Goal: Information Seeking & Learning: Check status

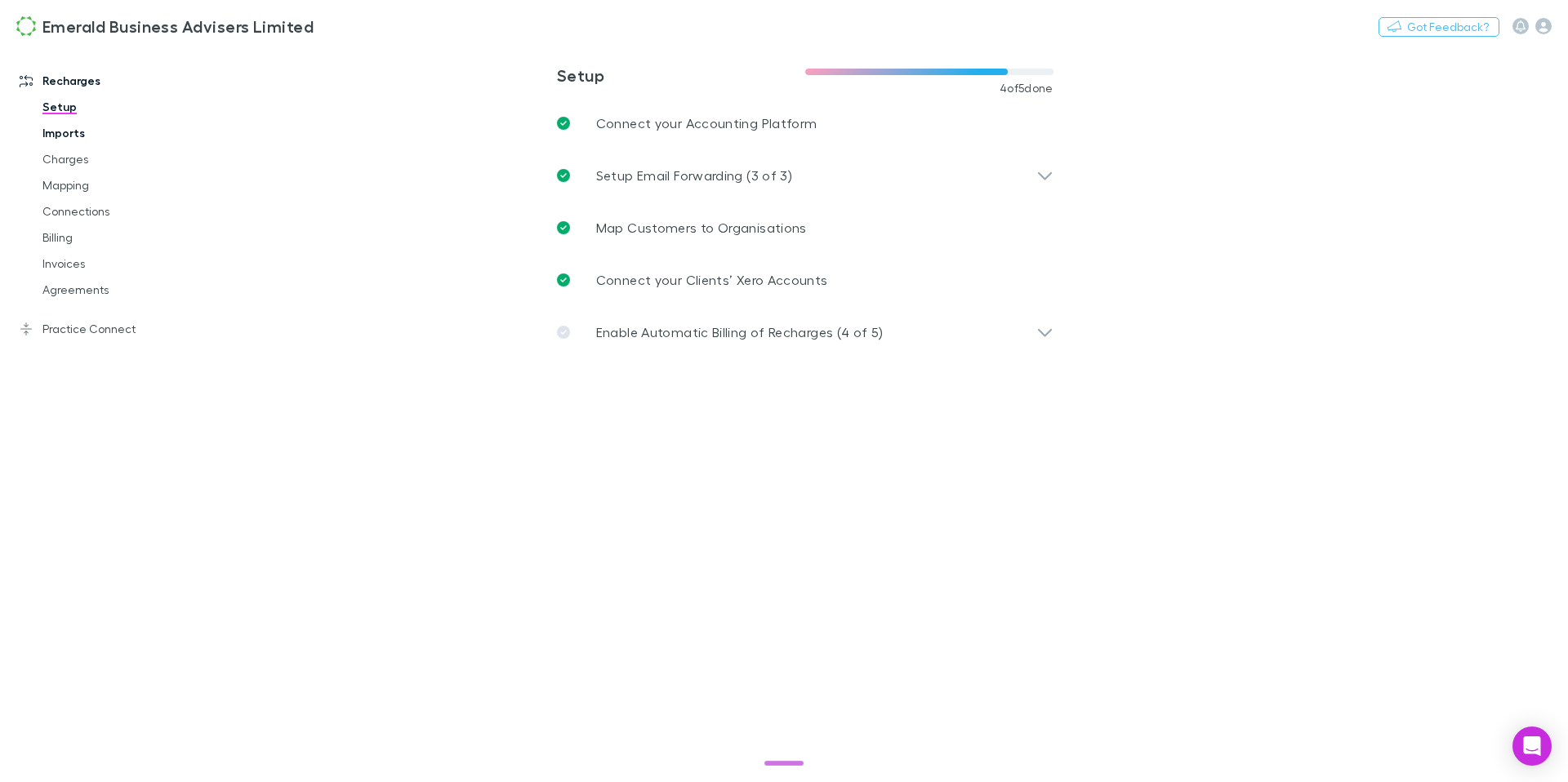
click at [70, 131] on link "Imports" at bounding box center [117, 132] width 182 height 26
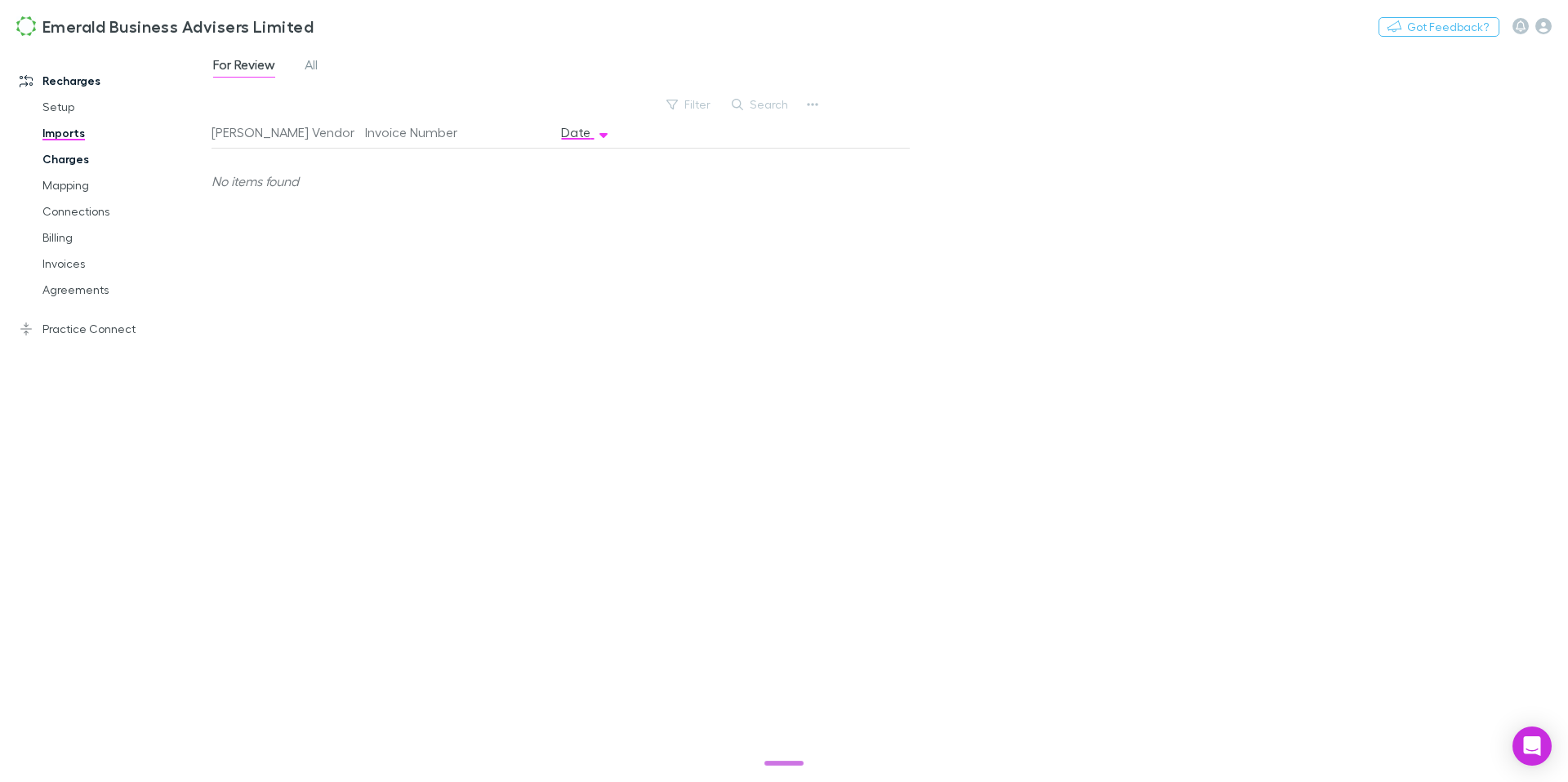
click at [61, 153] on link "Charges" at bounding box center [117, 159] width 182 height 26
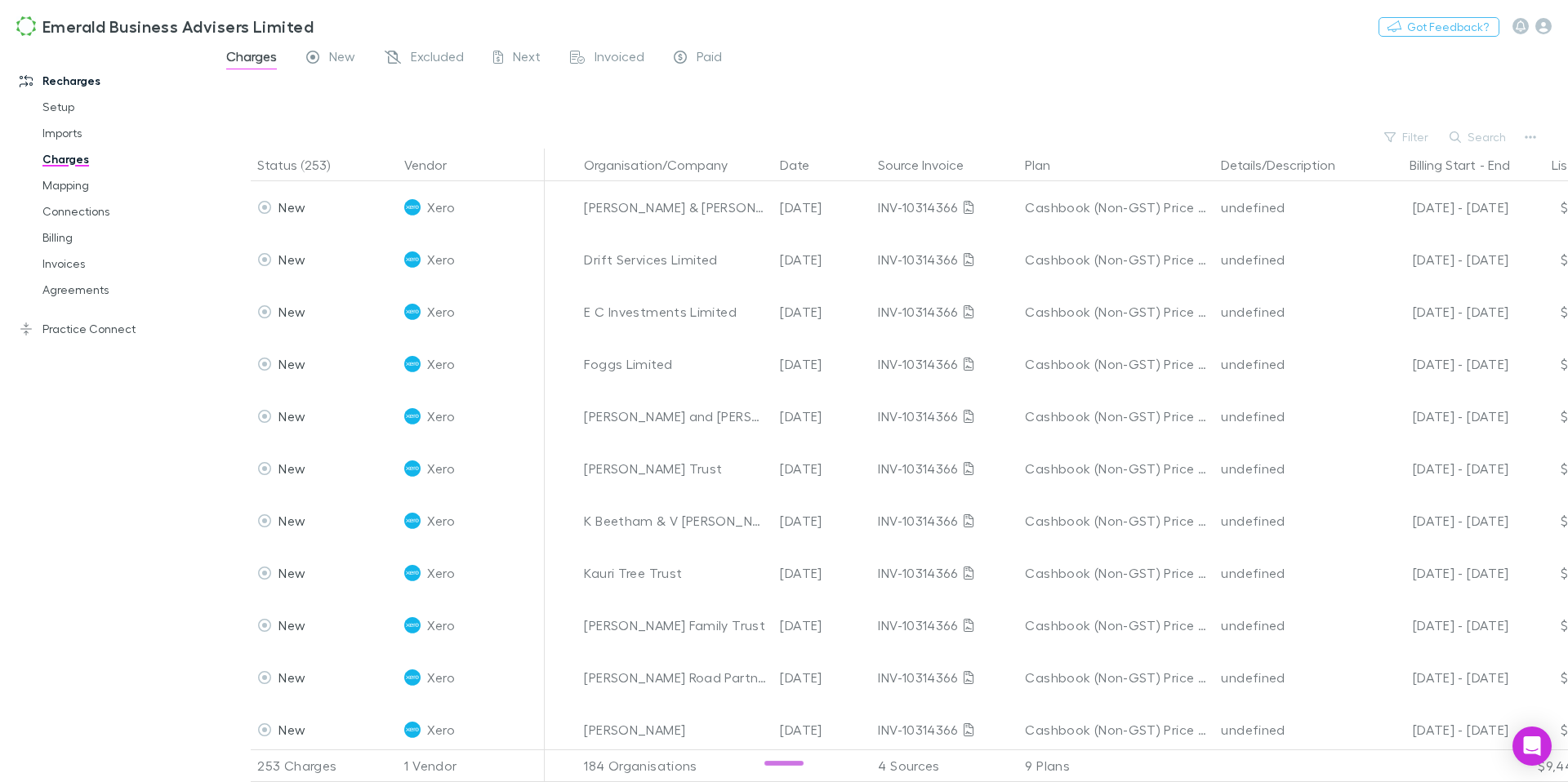
click at [1467, 138] on button "Search" at bounding box center [1478, 138] width 74 height 20
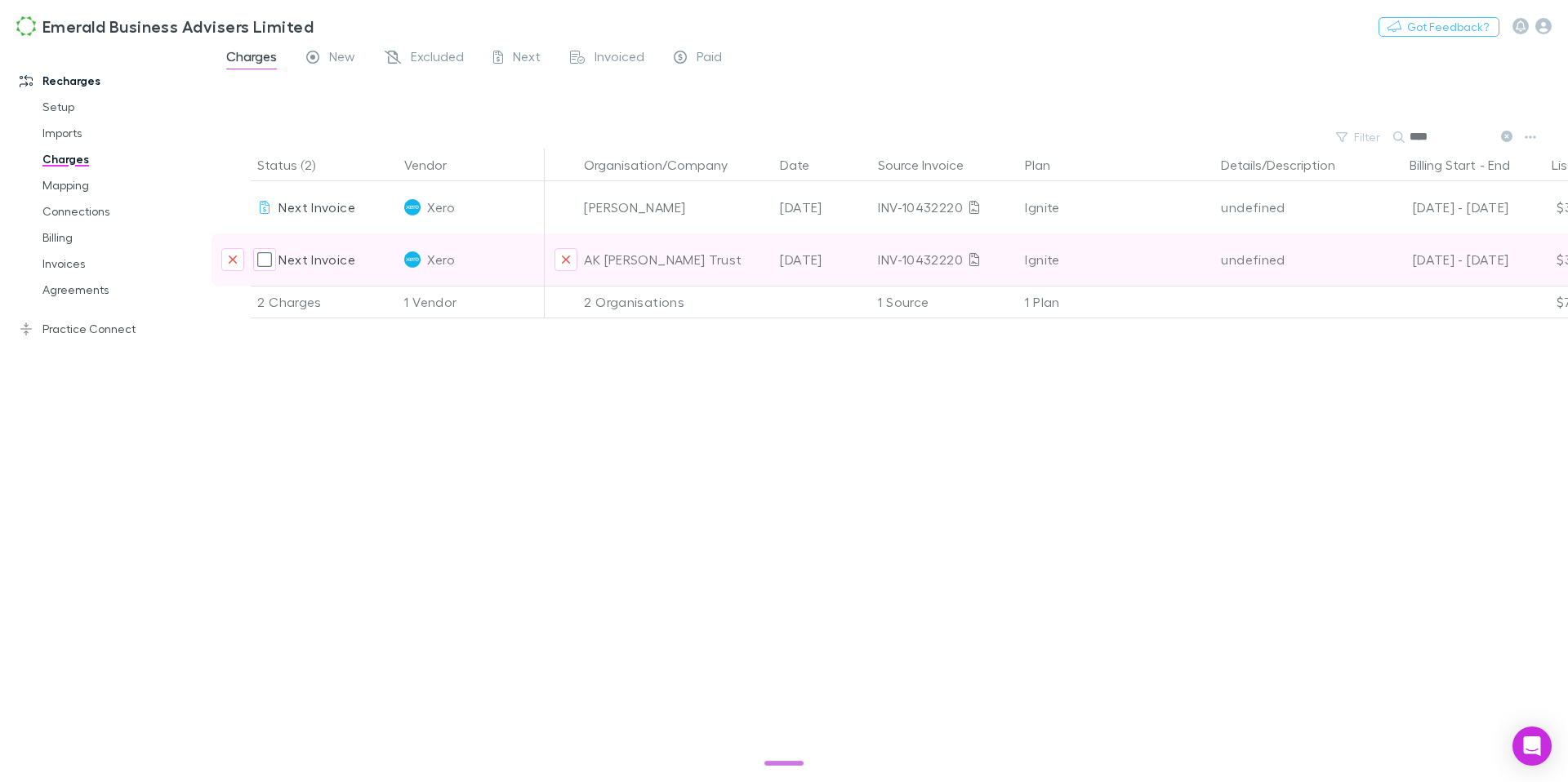
type input "****"
click at [1149, 258] on div "Ignite" at bounding box center [1117, 260] width 183 height 53
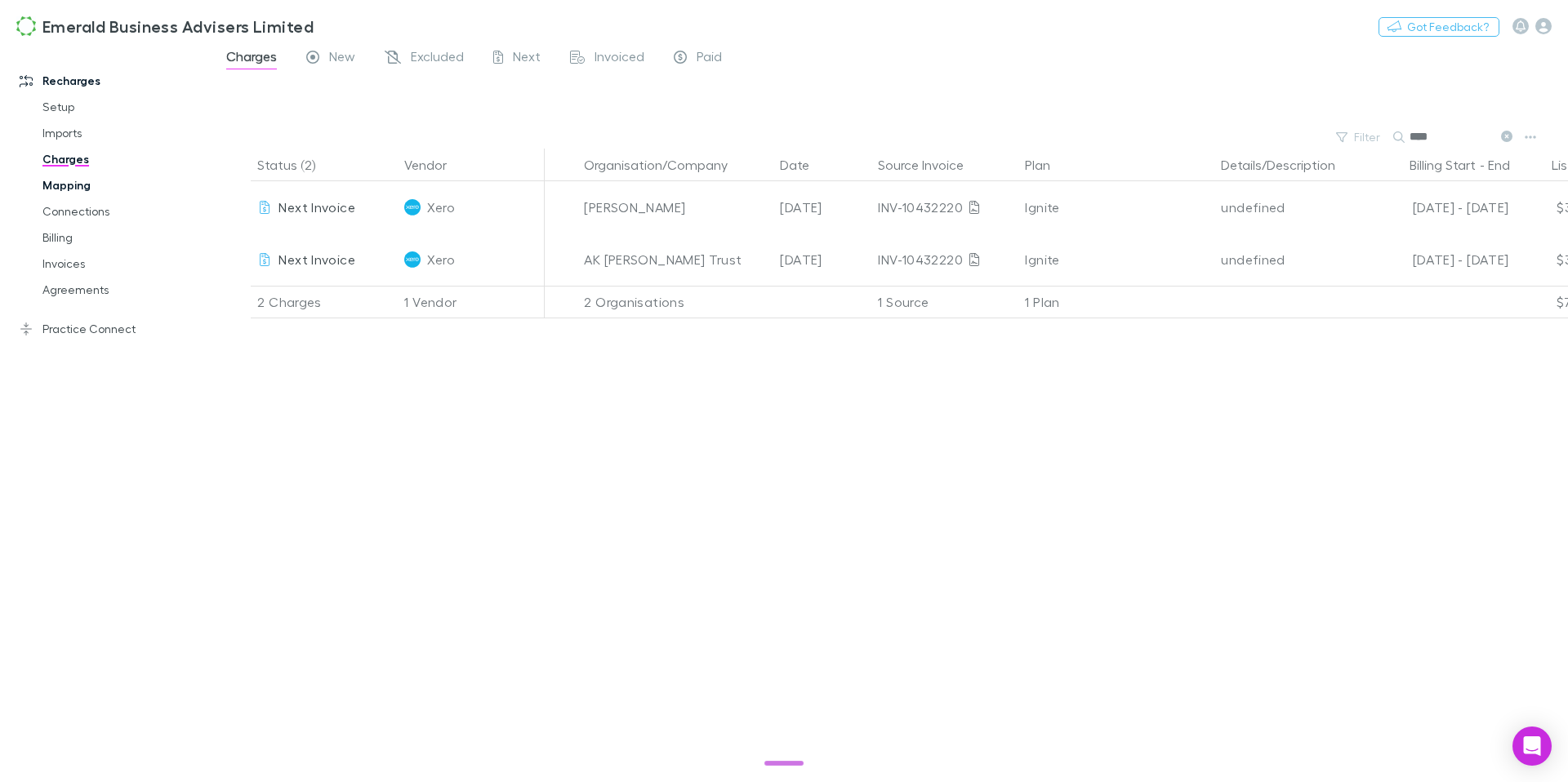
click at [82, 187] on link "Mapping" at bounding box center [117, 185] width 182 height 26
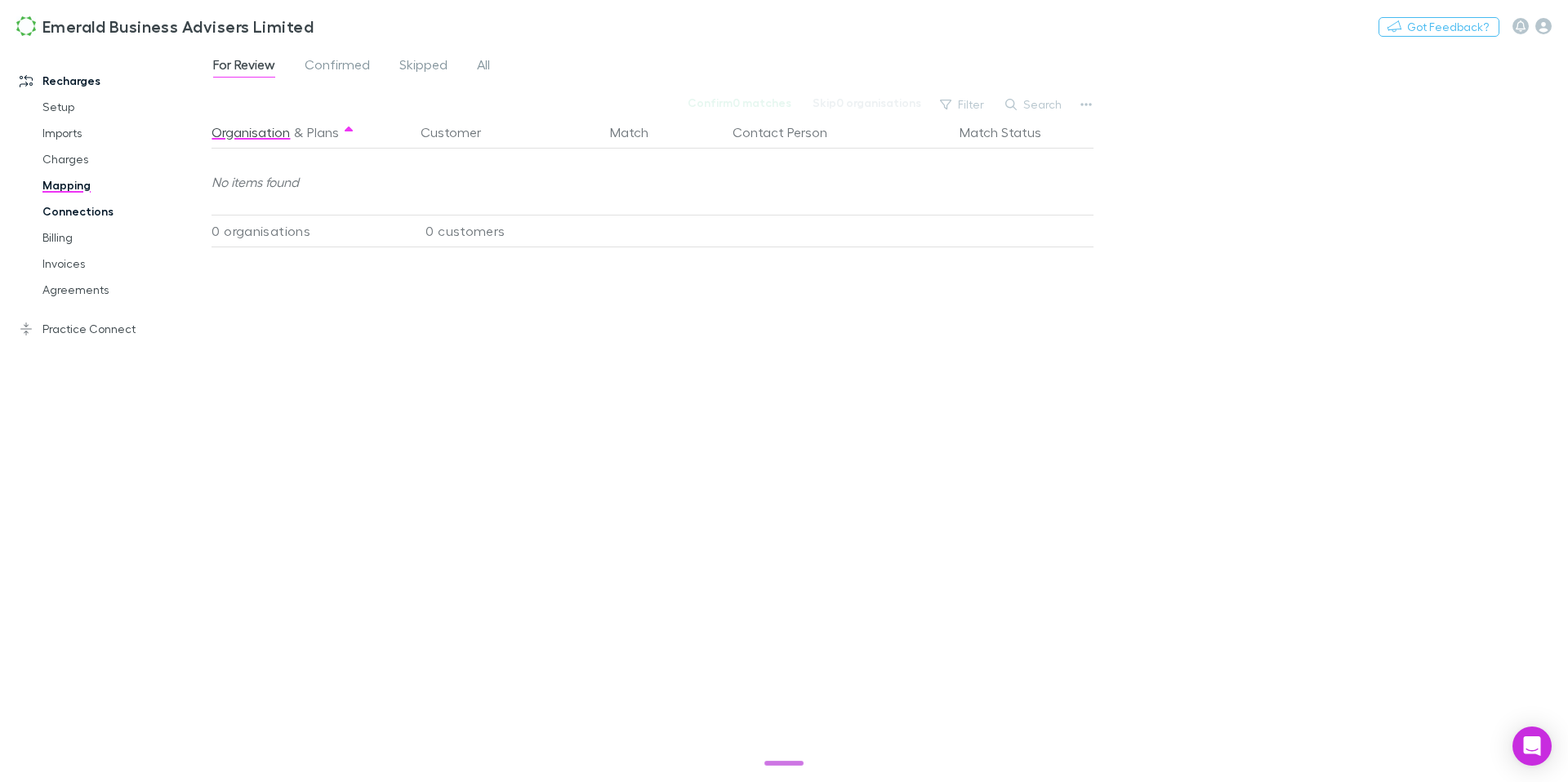
click at [71, 211] on link "Connections" at bounding box center [117, 211] width 182 height 26
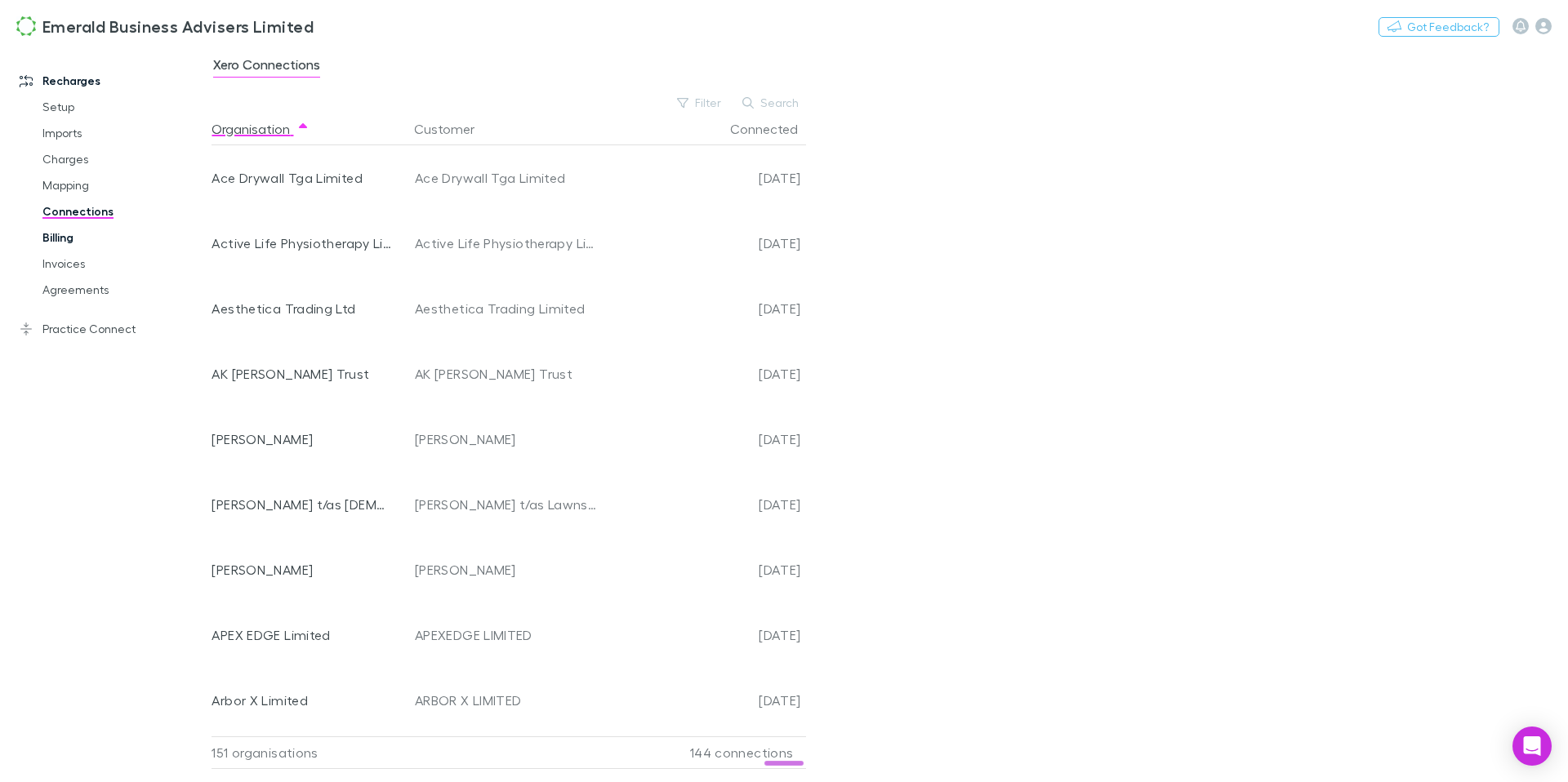
click at [62, 241] on link "Billing" at bounding box center [117, 237] width 182 height 26
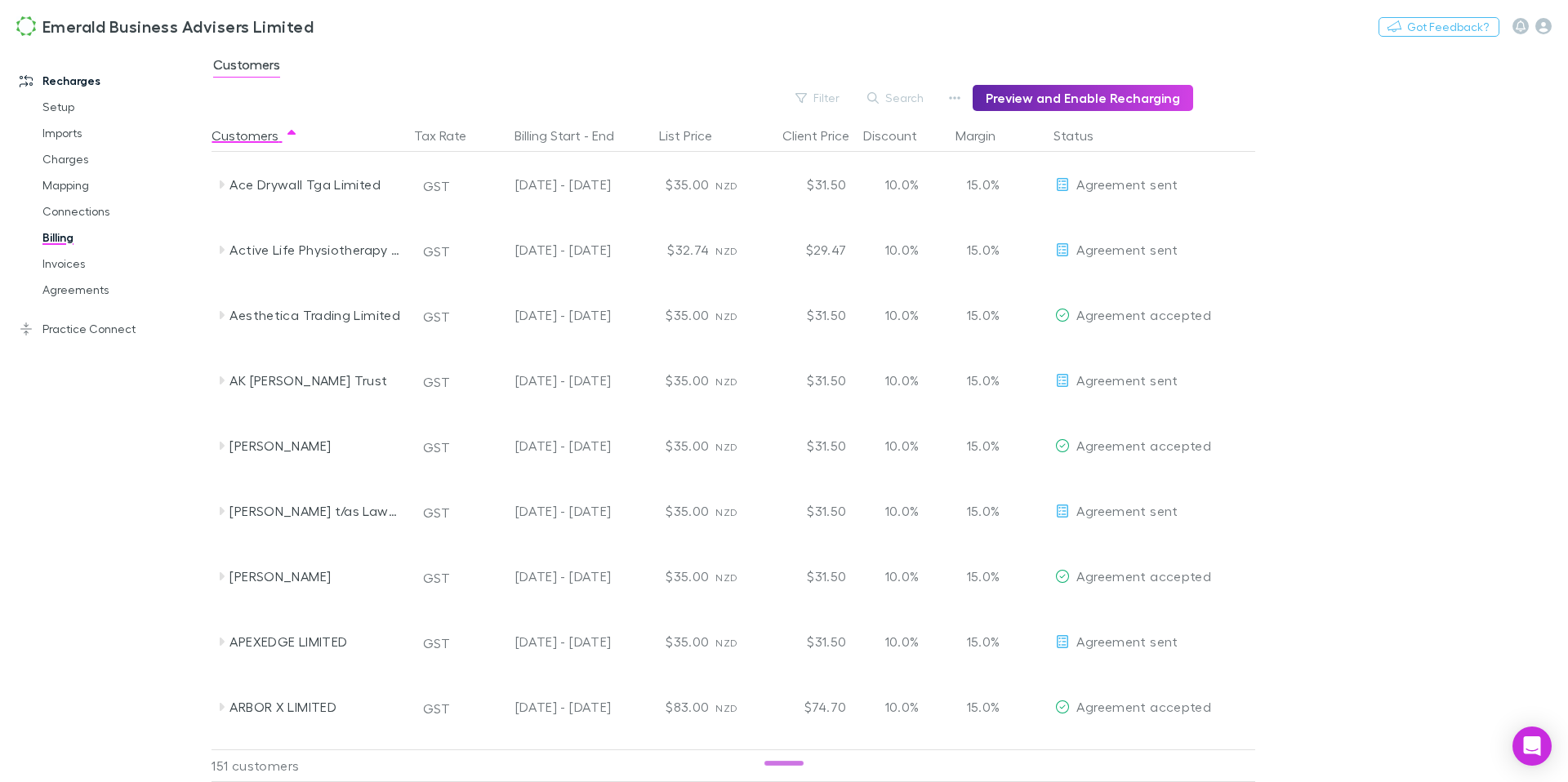
click at [903, 101] on button "Search" at bounding box center [896, 98] width 74 height 20
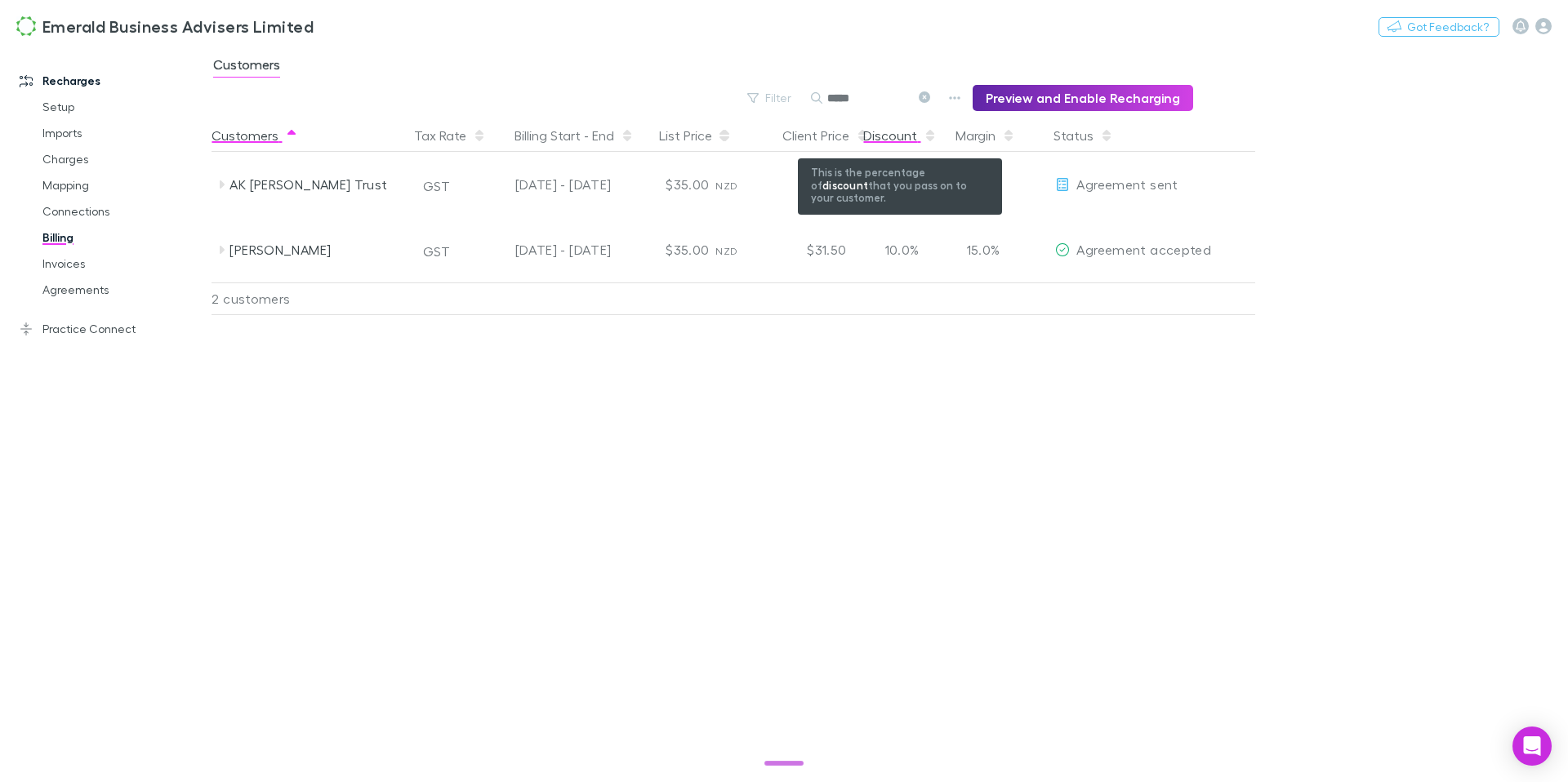
type input "*****"
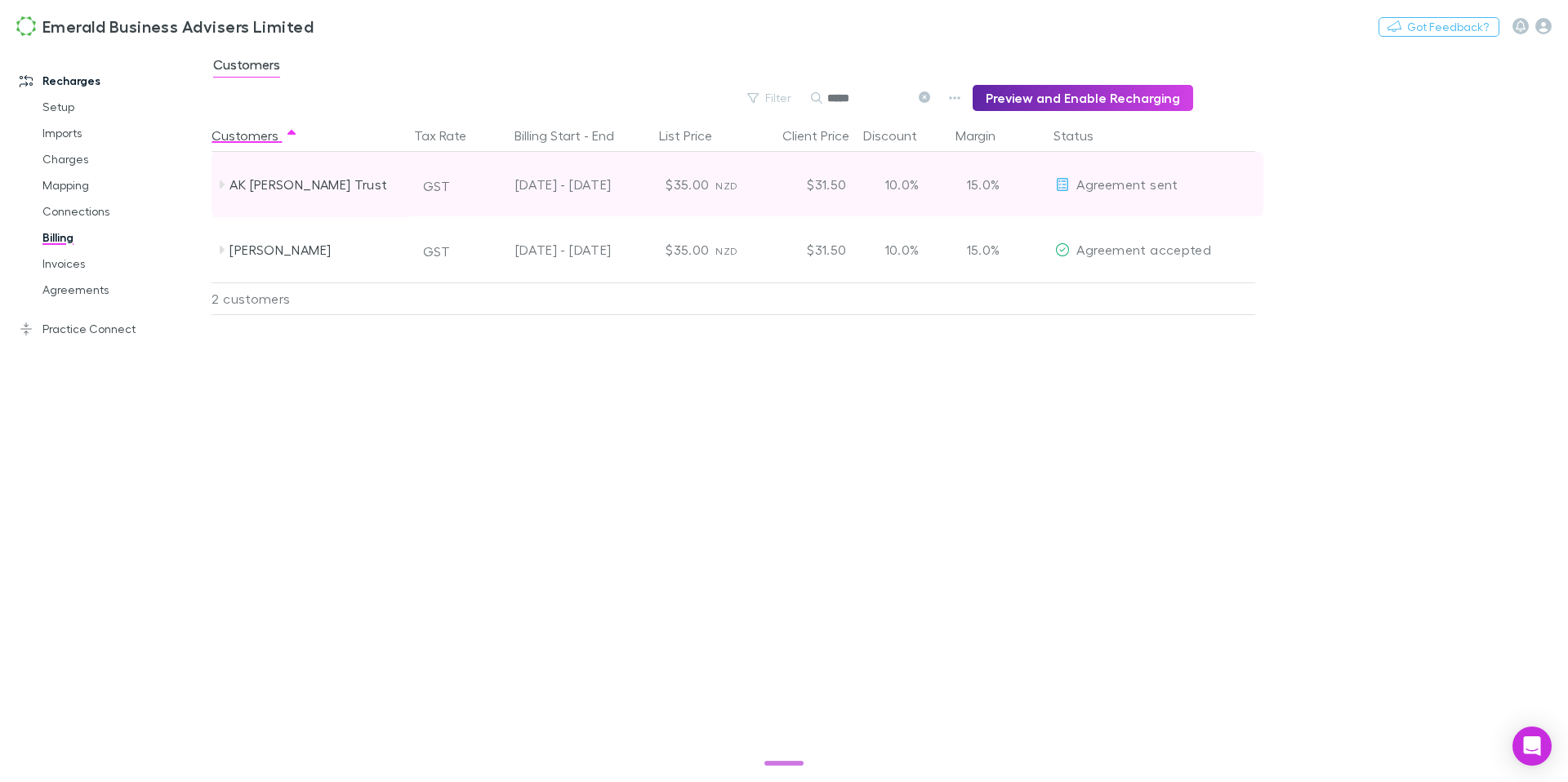
click at [219, 188] on icon at bounding box center [221, 184] width 5 height 8
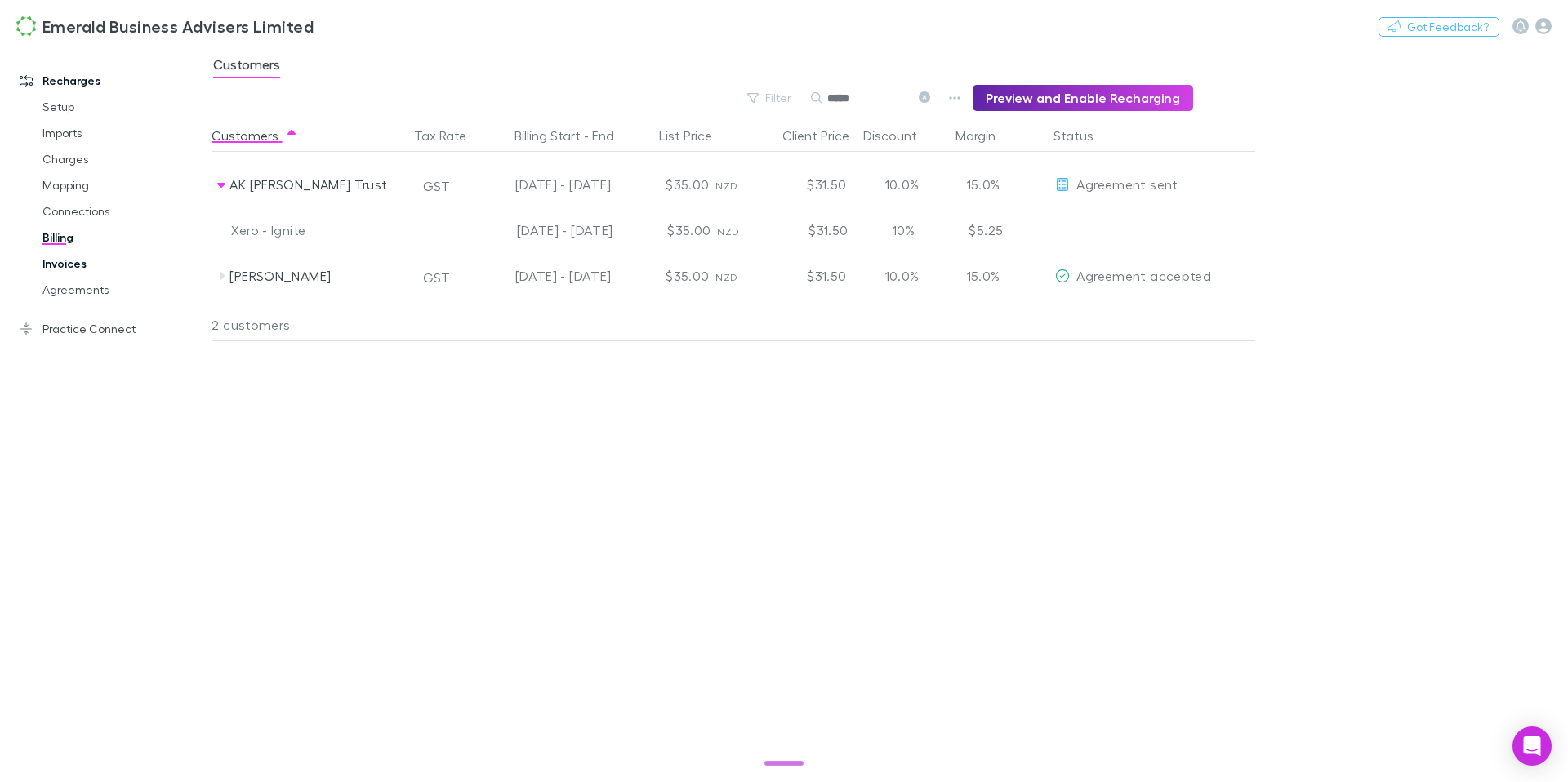
click at [58, 261] on link "Invoices" at bounding box center [117, 264] width 182 height 26
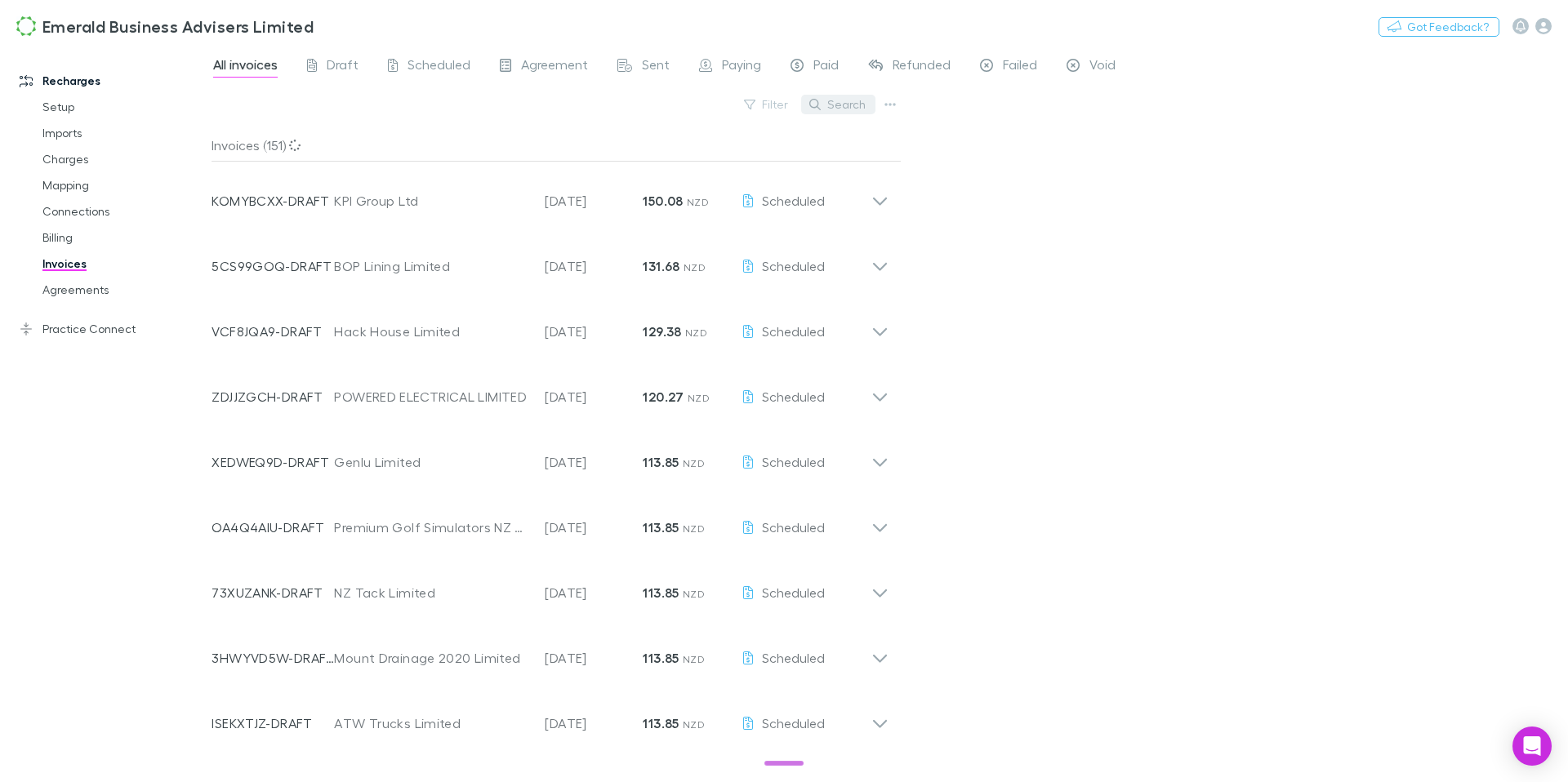
click at [820, 108] on icon "button" at bounding box center [815, 104] width 12 height 12
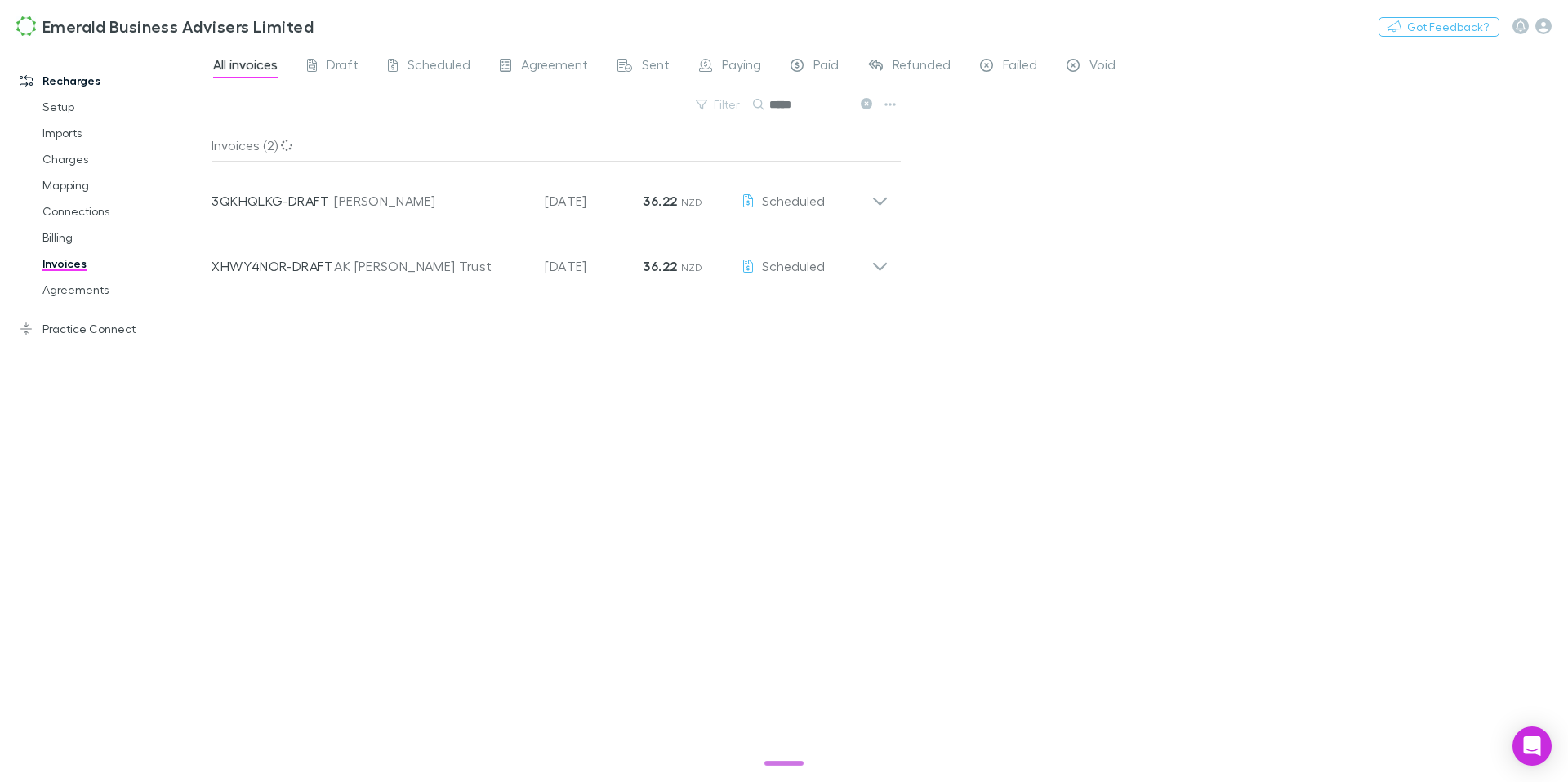
type input "*****"
drag, startPoint x: 867, startPoint y: 108, endPoint x: 877, endPoint y: 117, distance: 13.5
click at [867, 108] on icon at bounding box center [866, 103] width 12 height 12
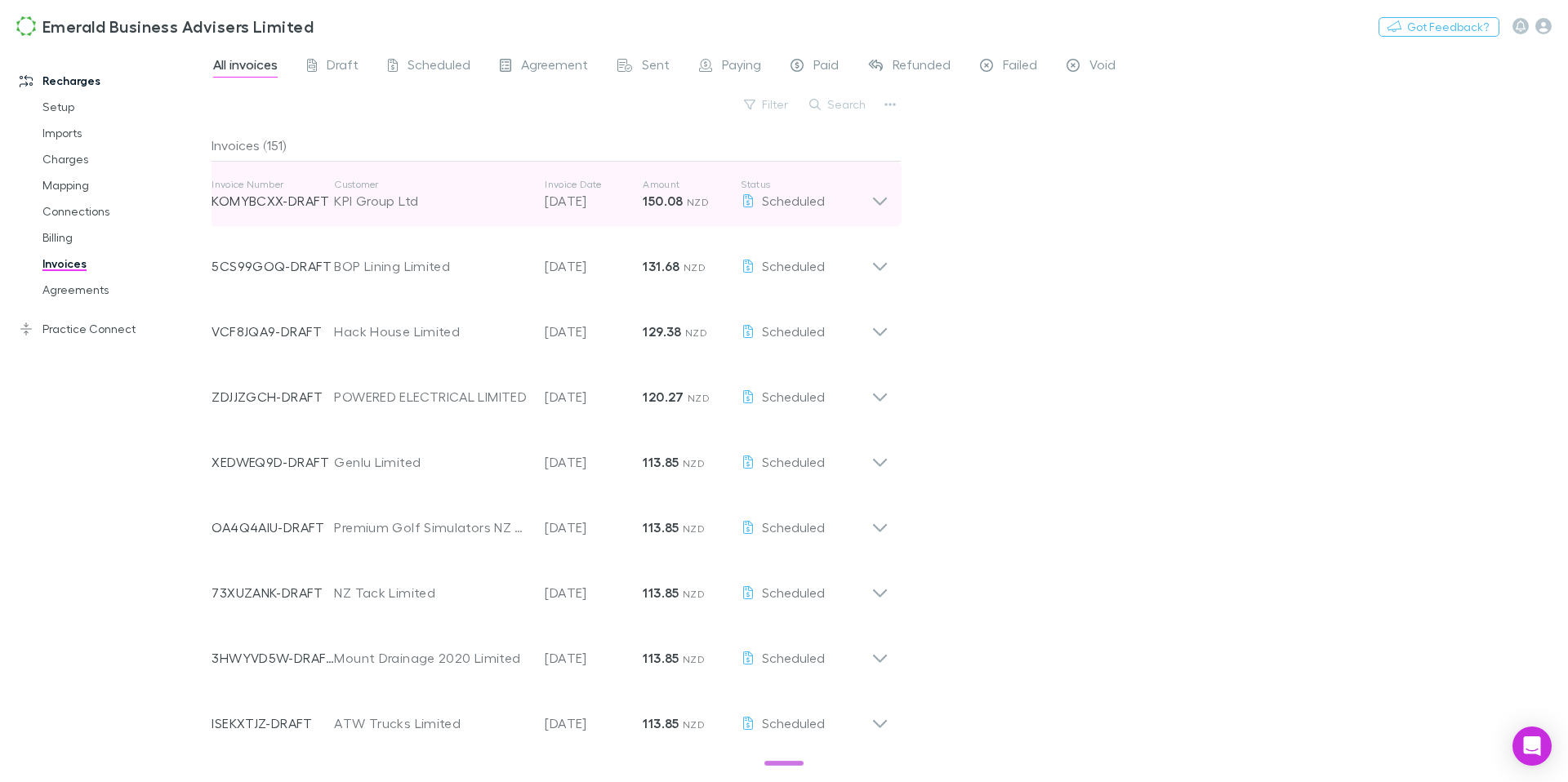
click at [871, 206] on icon at bounding box center [879, 194] width 17 height 33
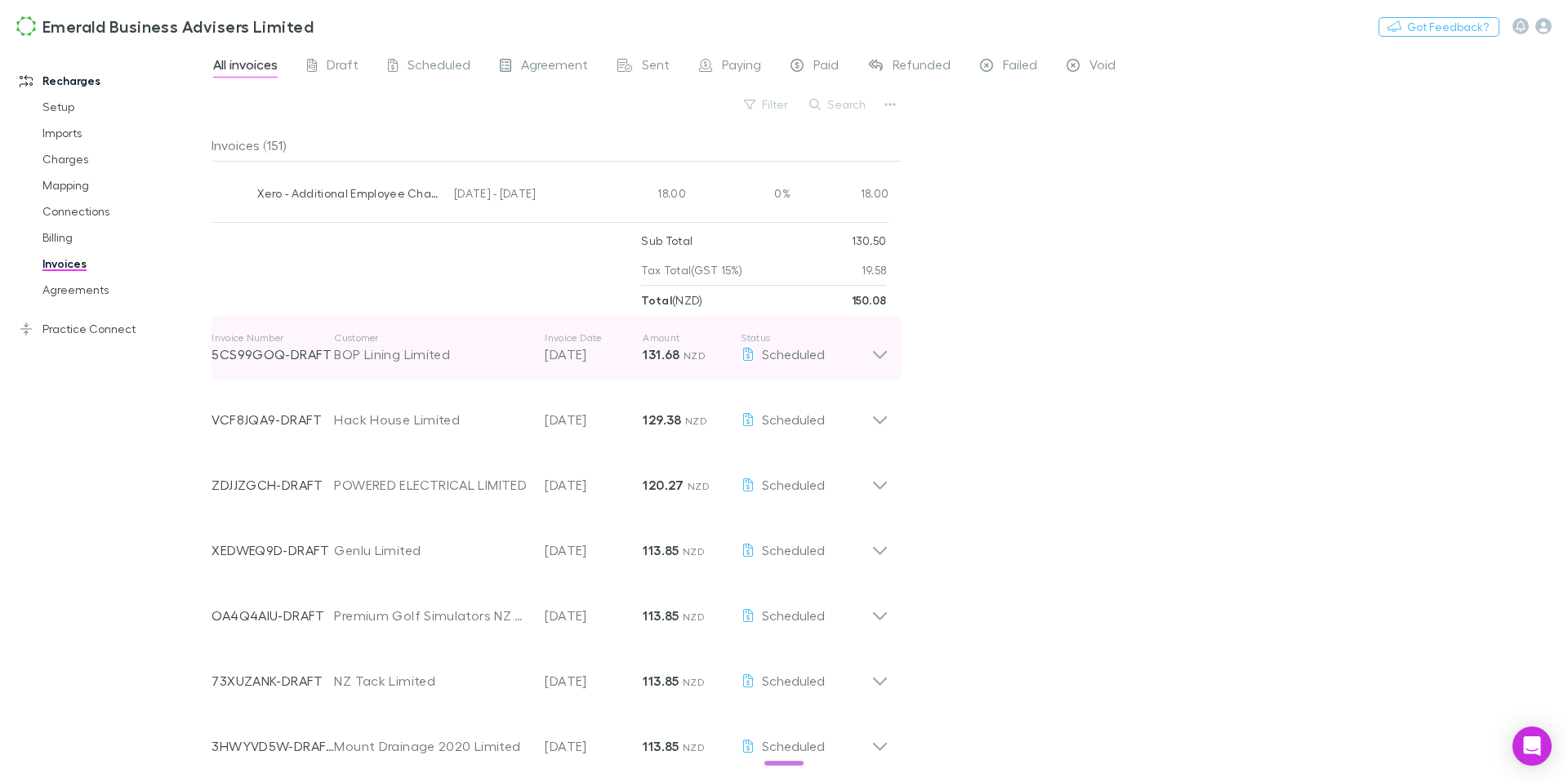
scroll to position [200, 0]
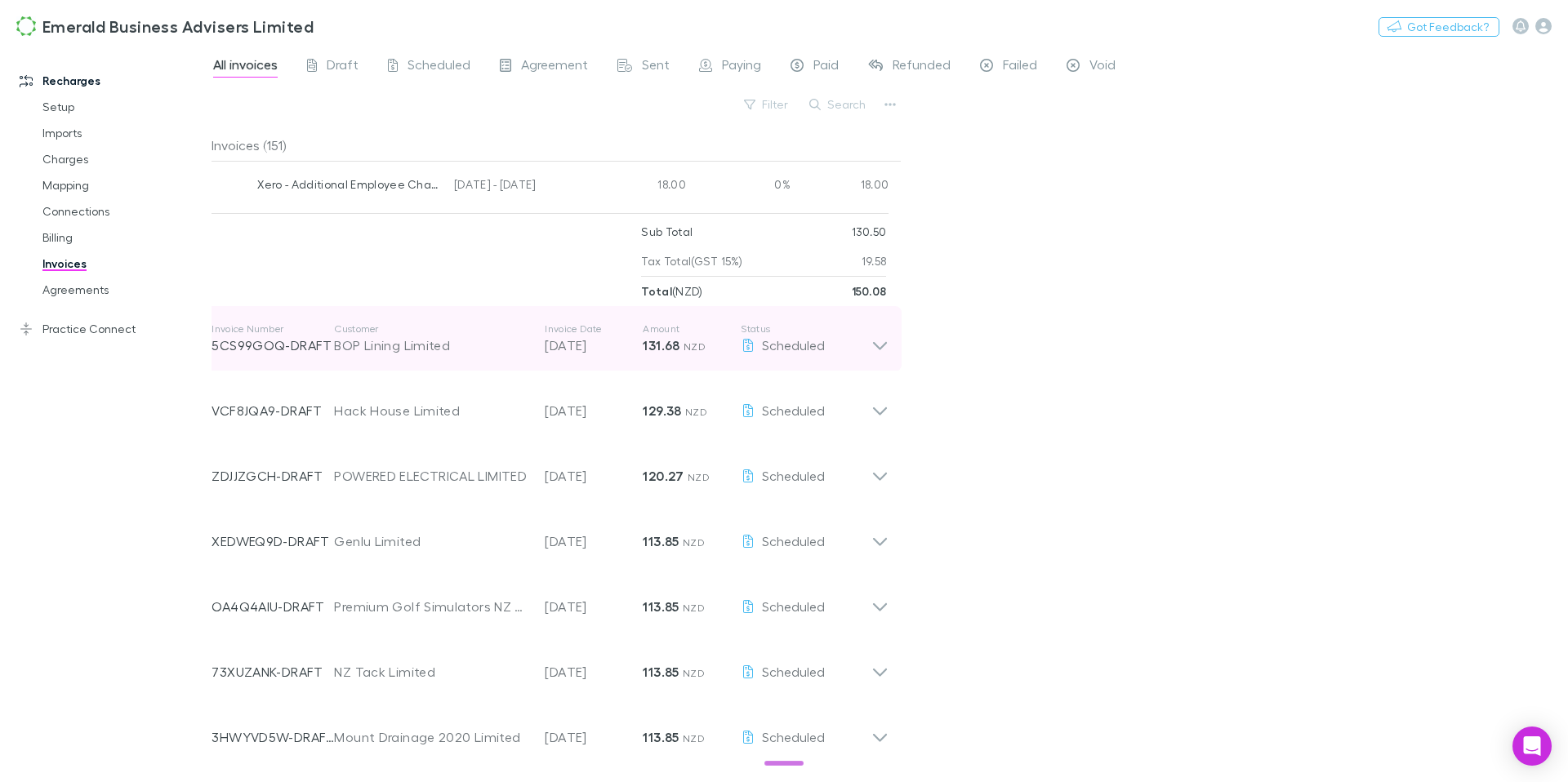
click at [872, 348] on icon at bounding box center [879, 339] width 17 height 33
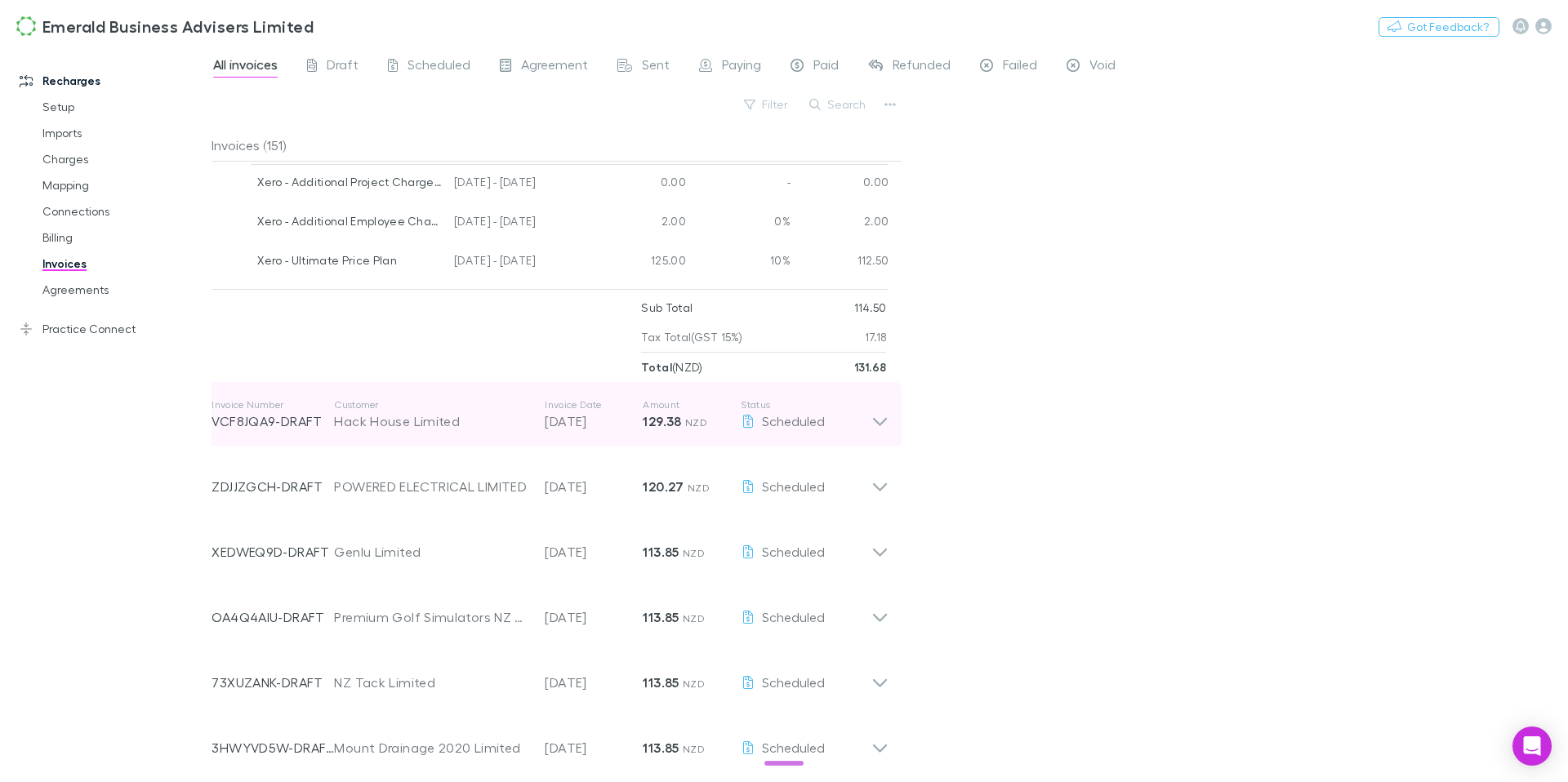
scroll to position [472, 0]
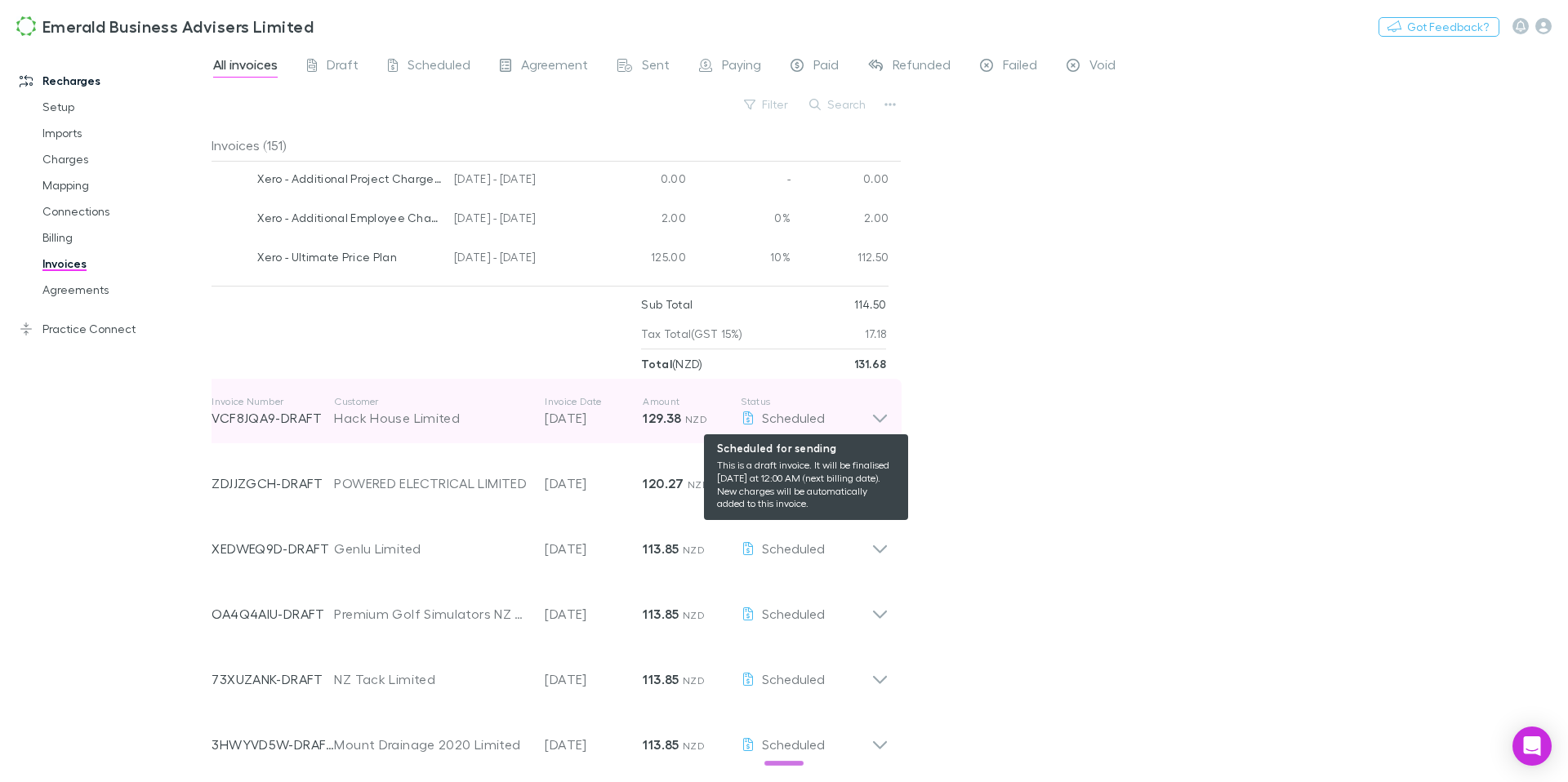
click at [869, 419] on div "Scheduled" at bounding box center [806, 418] width 131 height 20
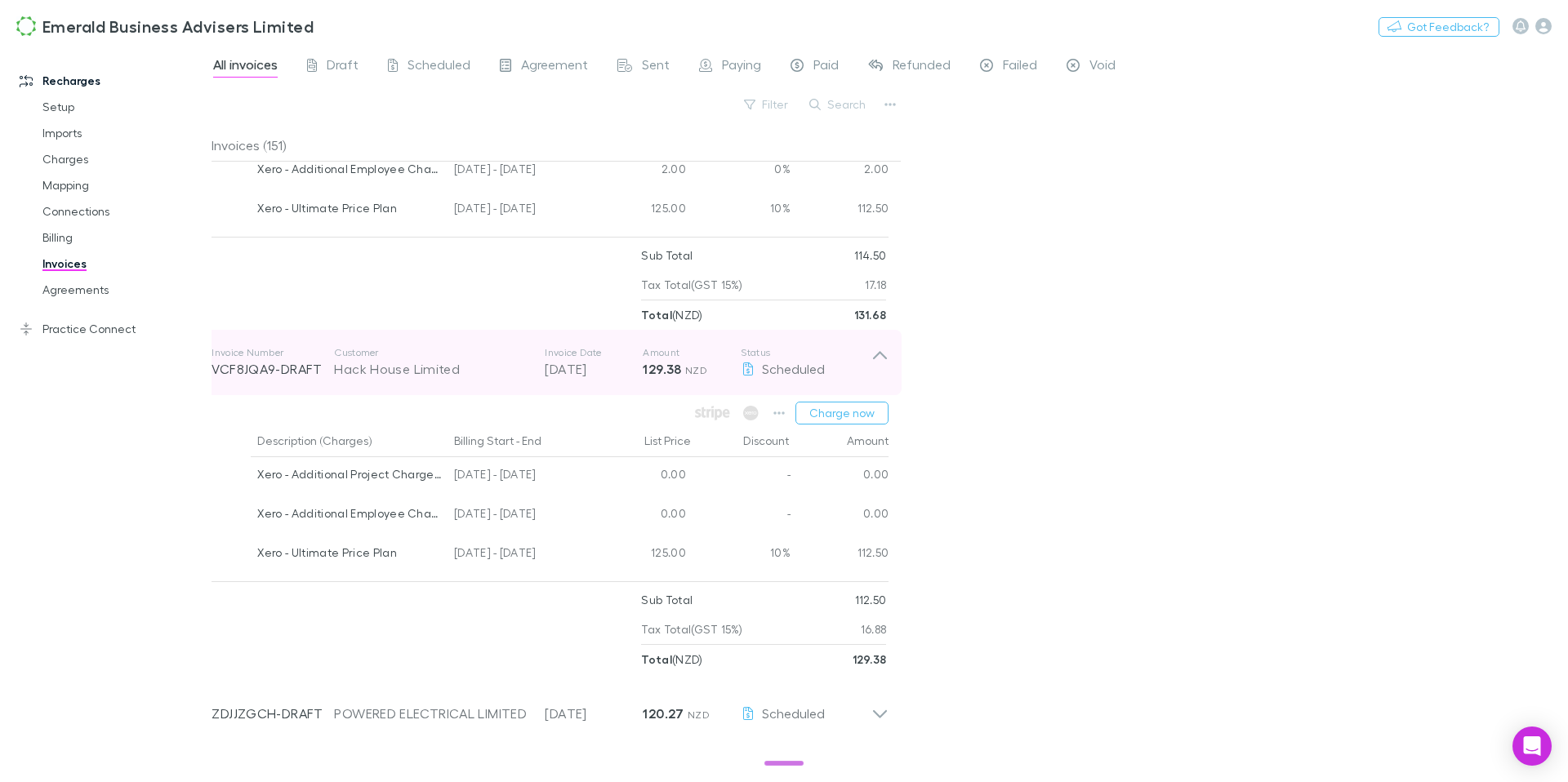
scroll to position [529, 0]
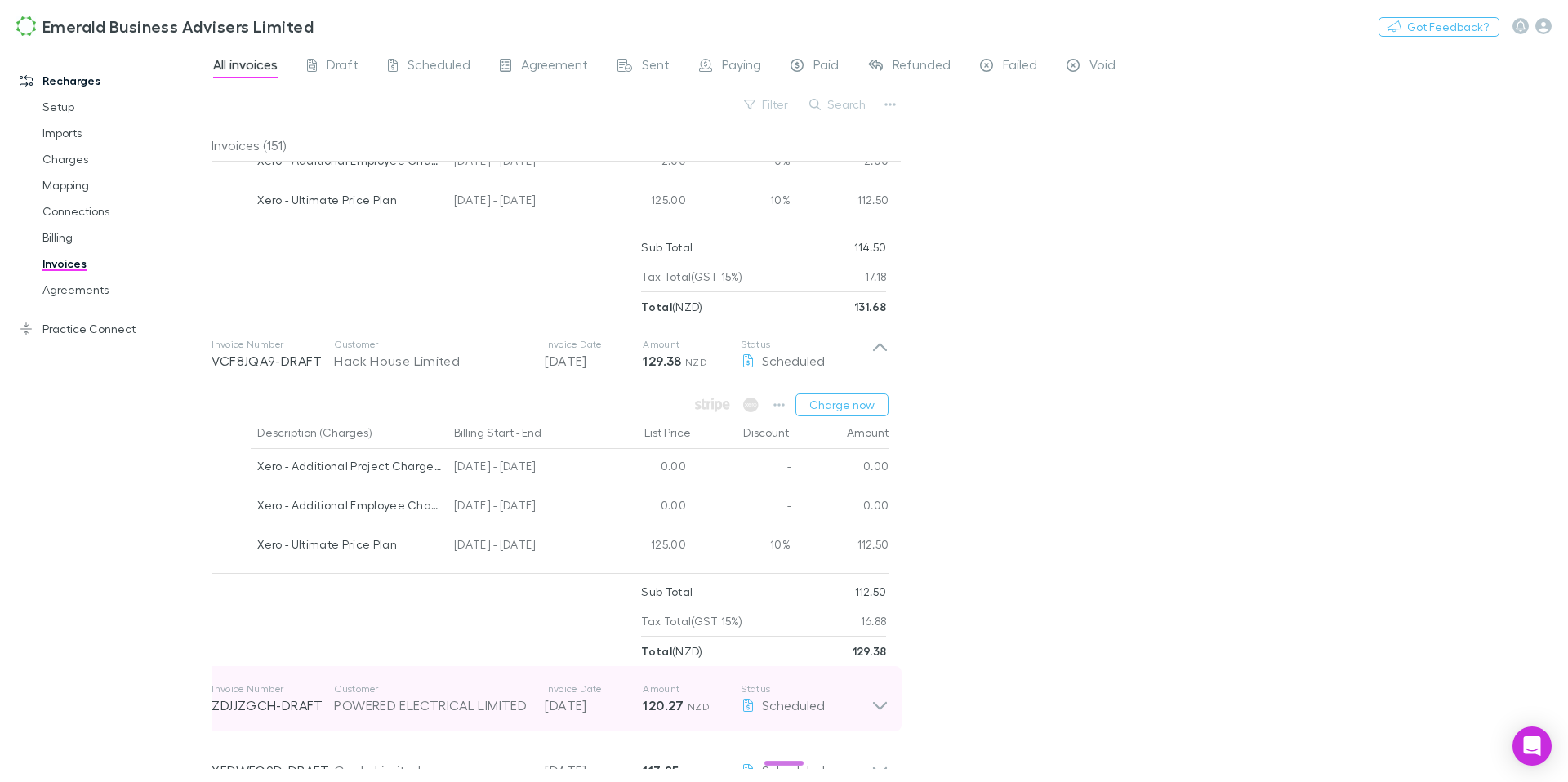
click at [880, 711] on icon at bounding box center [879, 699] width 17 height 33
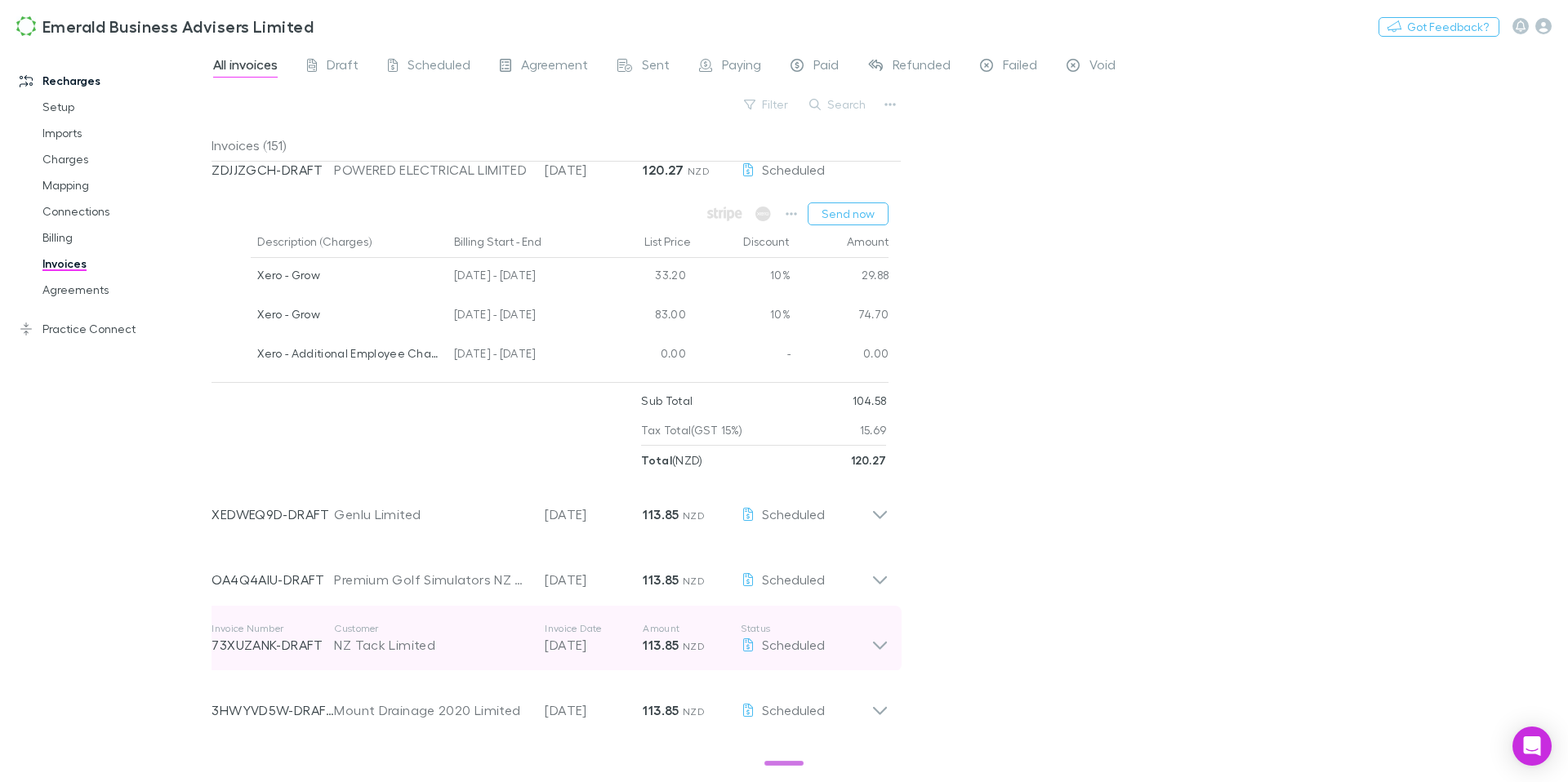
scroll to position [1068, 0]
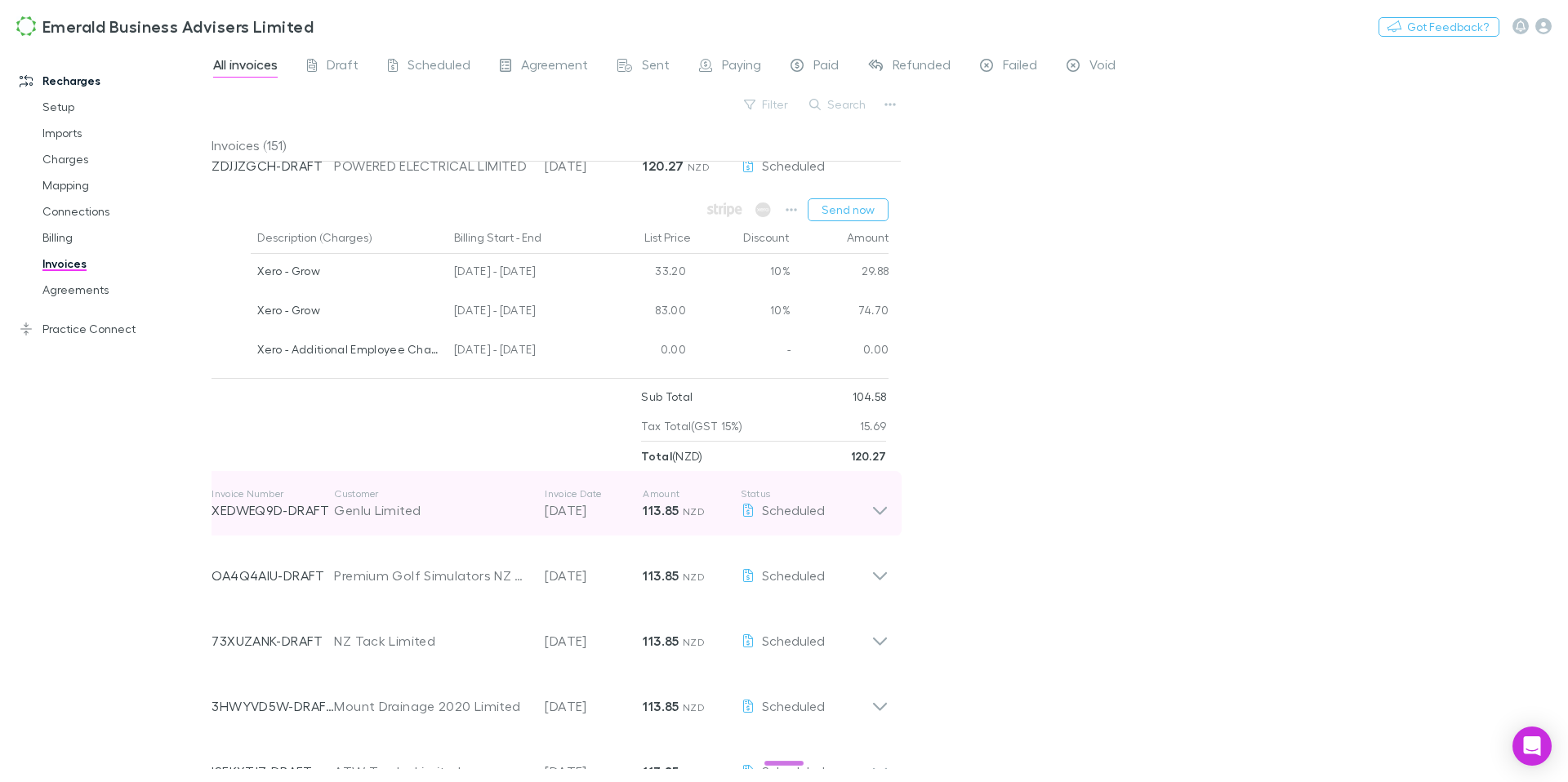
click at [886, 510] on icon at bounding box center [879, 504] width 17 height 33
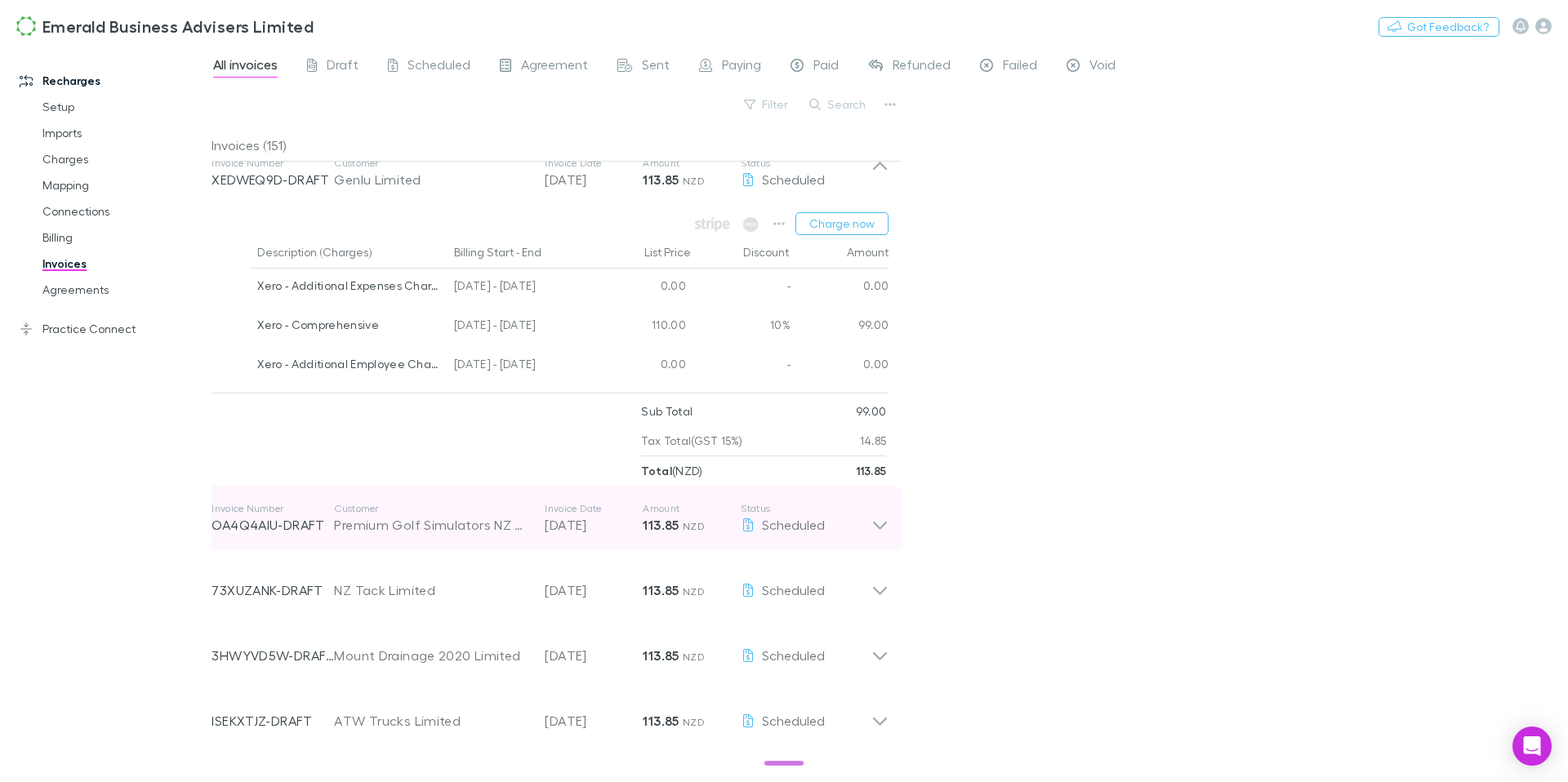
scroll to position [1406, 0]
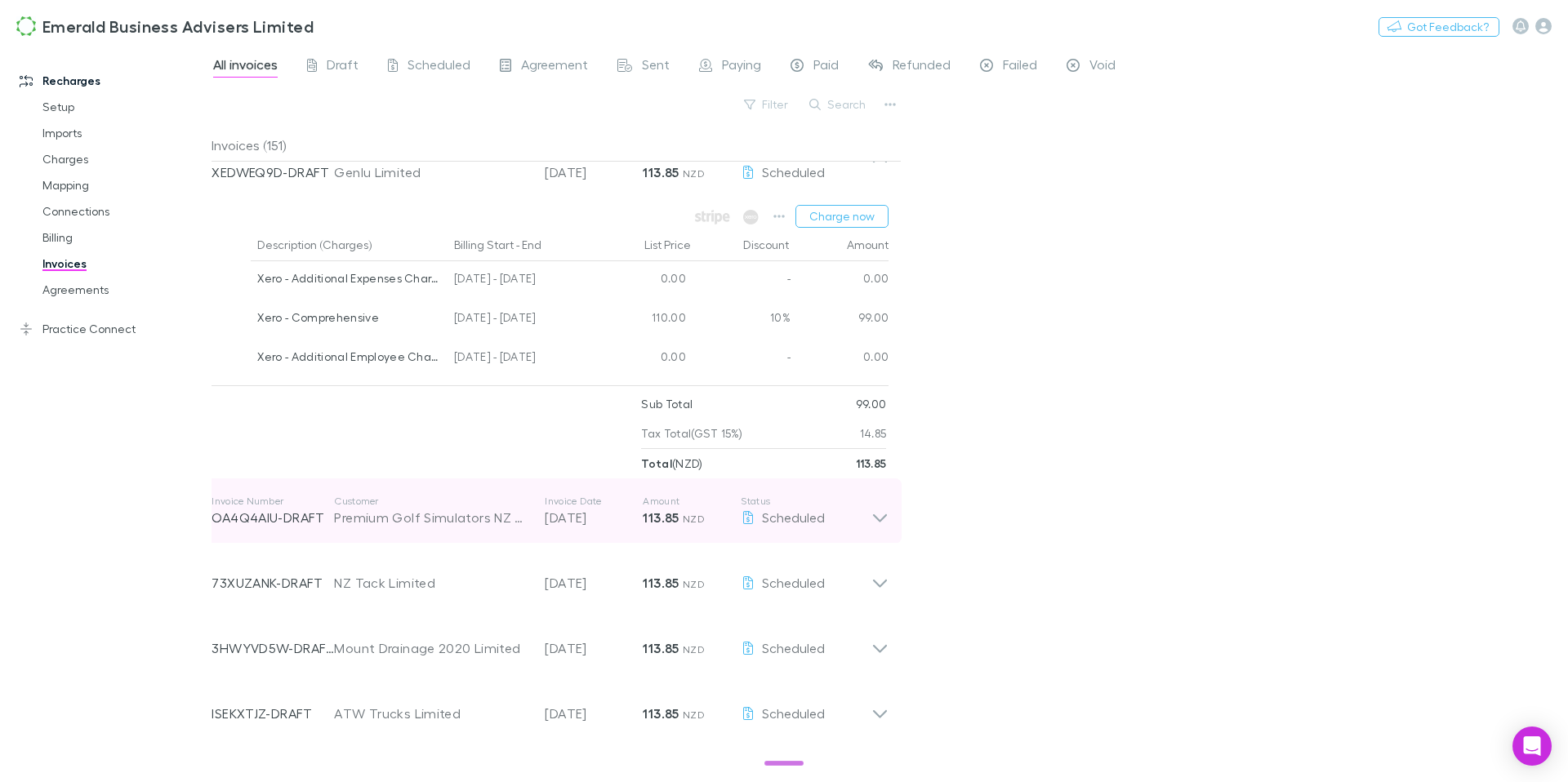
click at [882, 523] on icon at bounding box center [879, 511] width 17 height 33
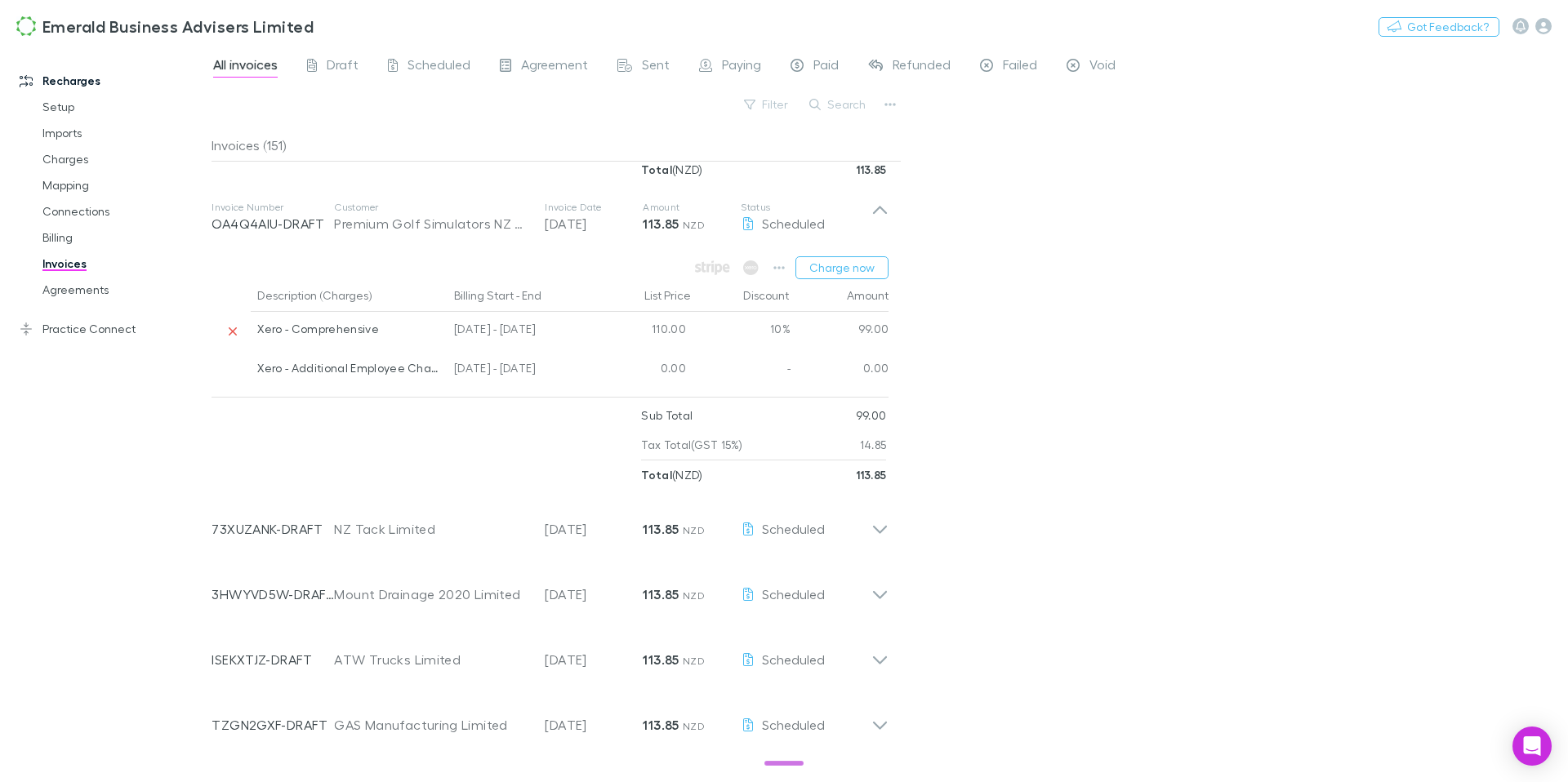
scroll to position [1702, 0]
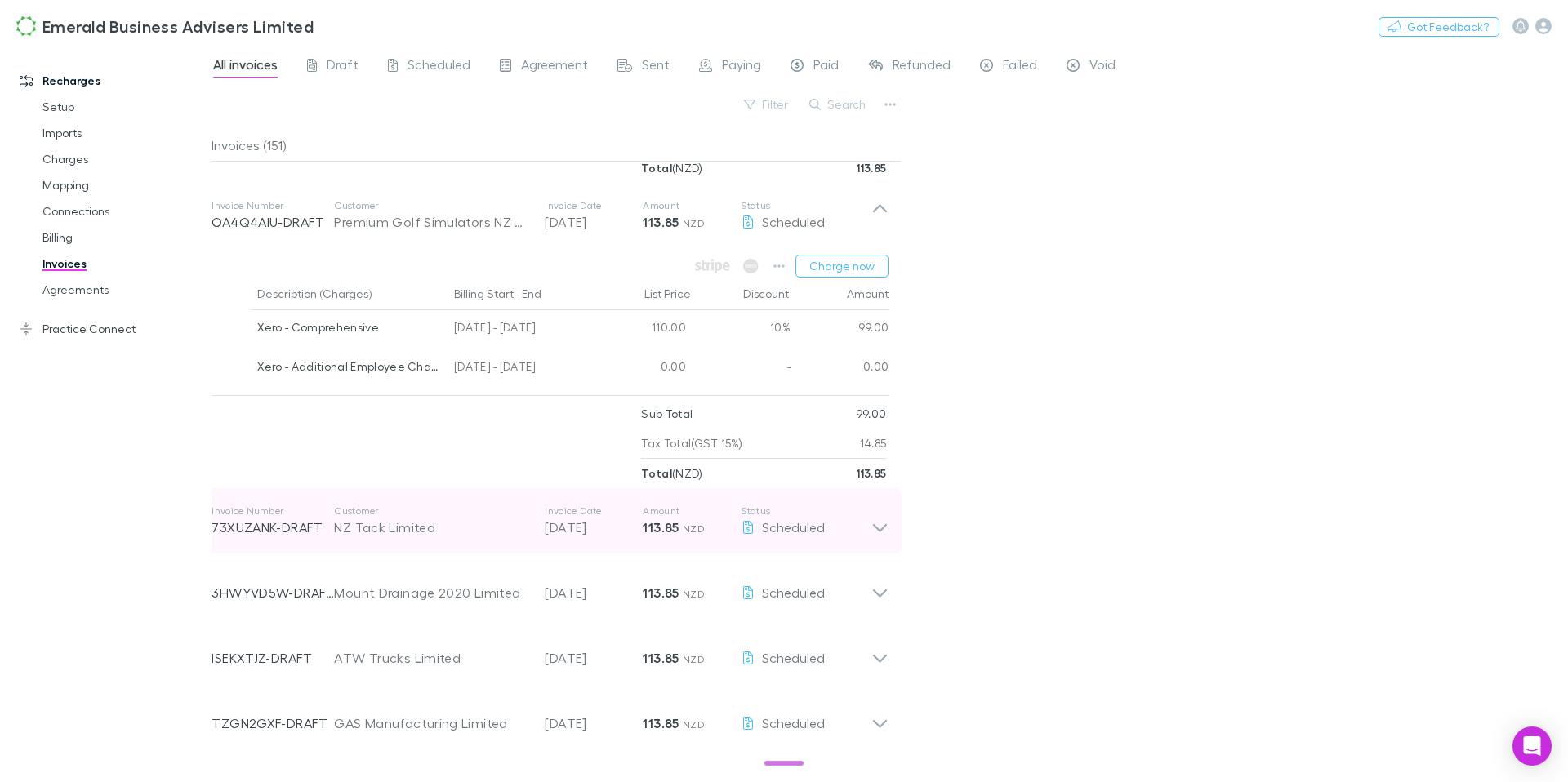
click at [876, 536] on icon at bounding box center [879, 521] width 17 height 33
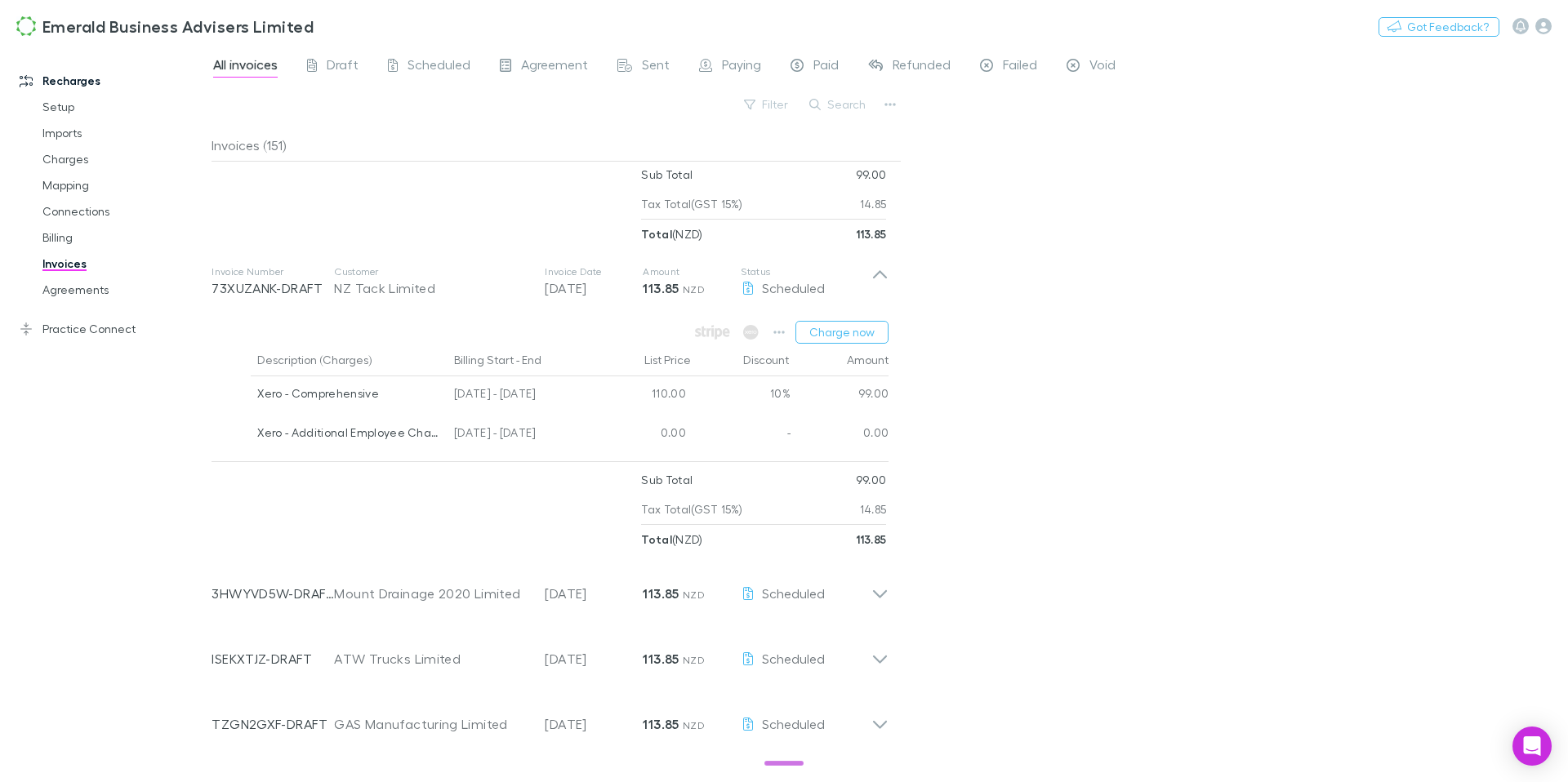
scroll to position [1947, 0]
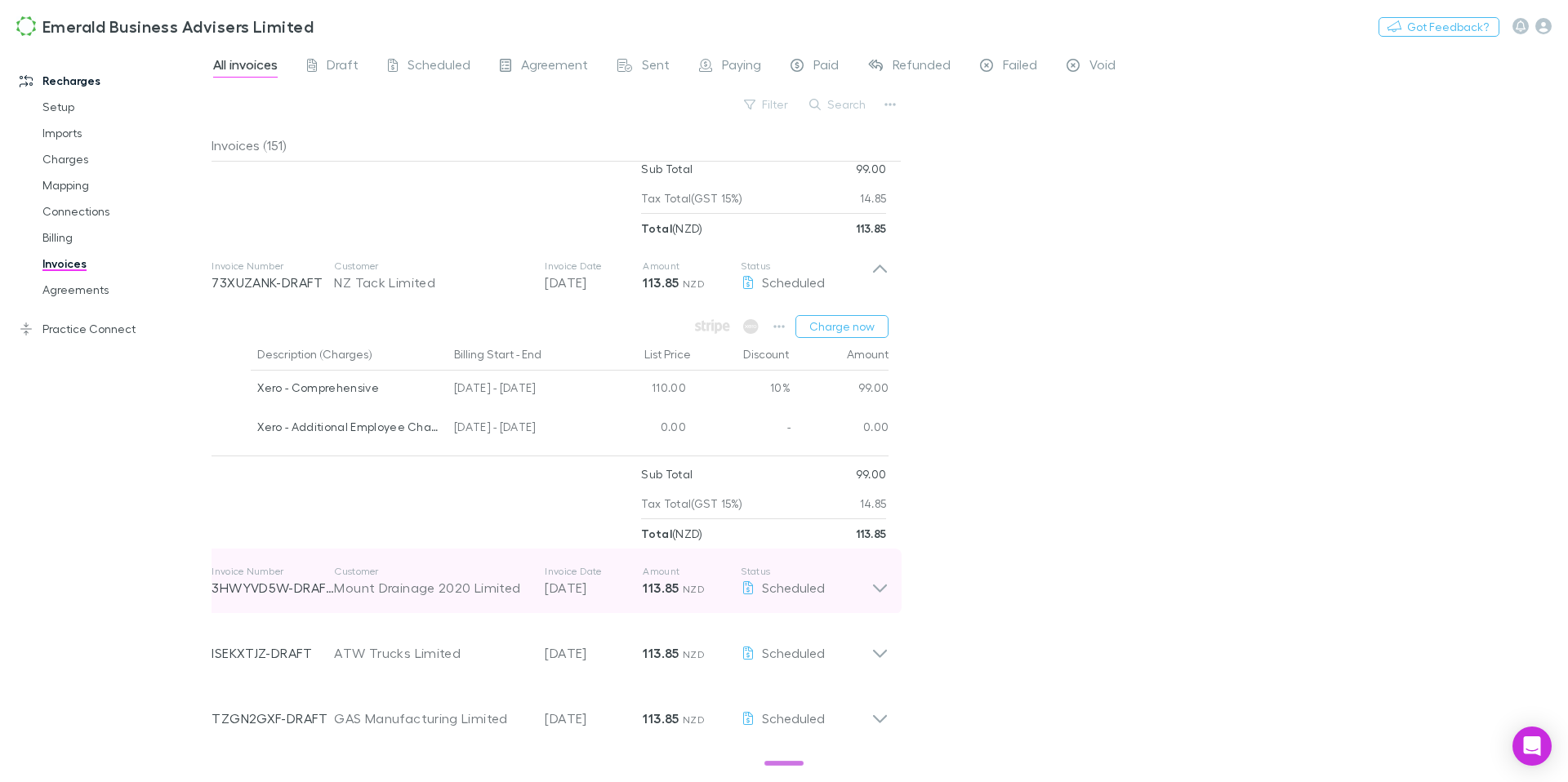
click at [879, 586] on icon at bounding box center [879, 581] width 17 height 33
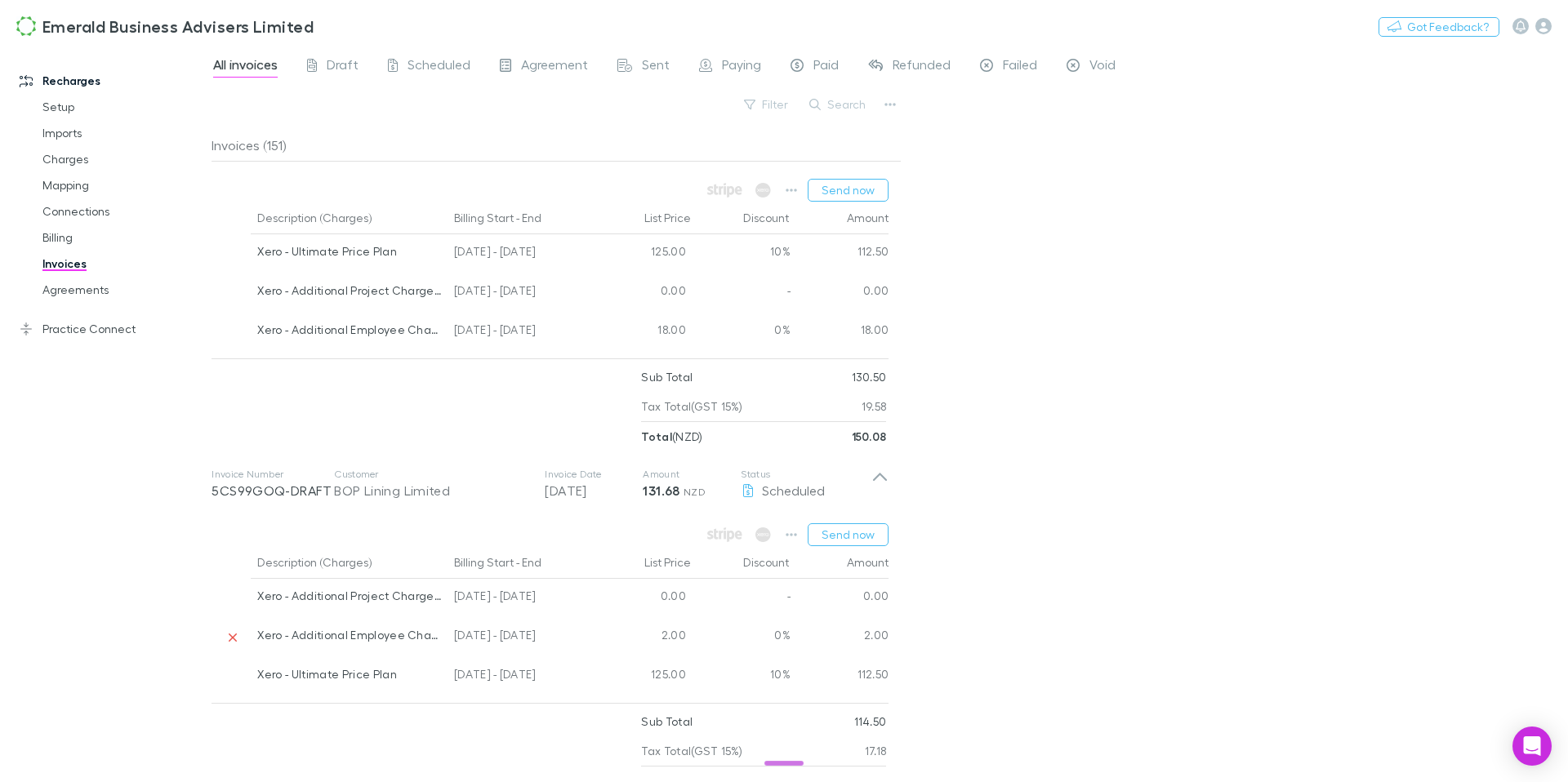
scroll to position [0, 0]
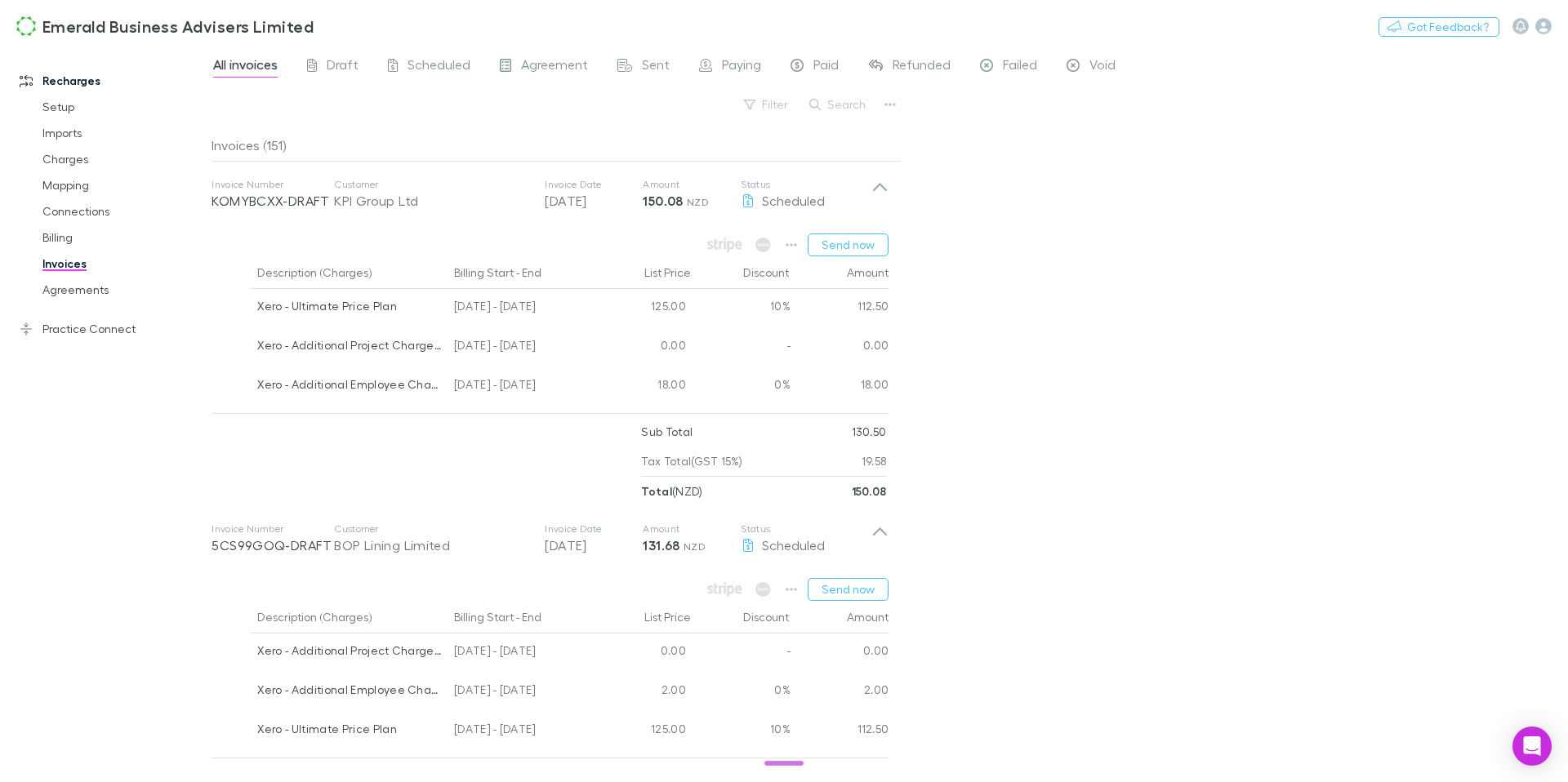
click at [64, 261] on link "Invoices" at bounding box center [117, 264] width 182 height 26
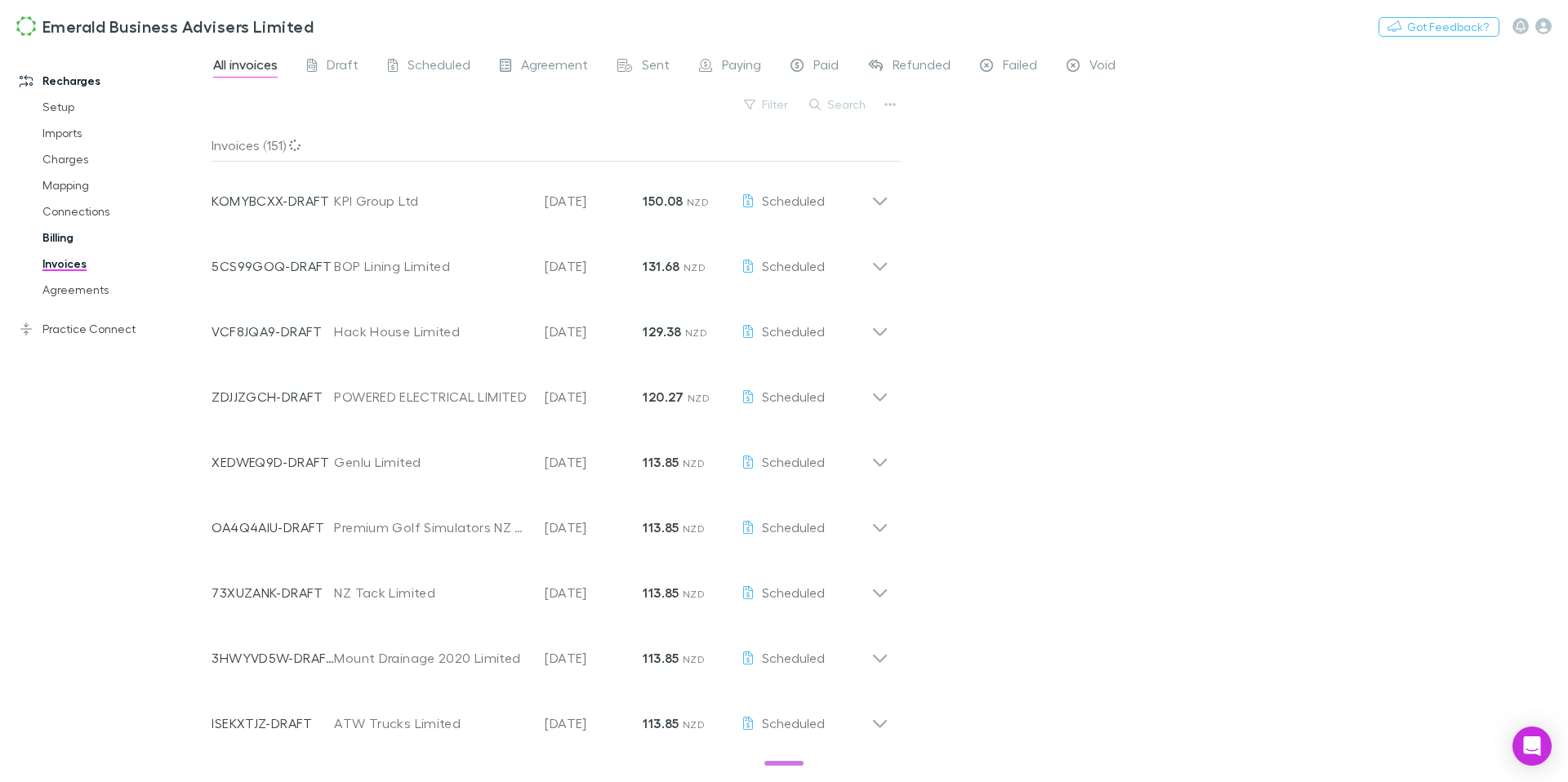
click at [53, 235] on link "Billing" at bounding box center [117, 237] width 182 height 26
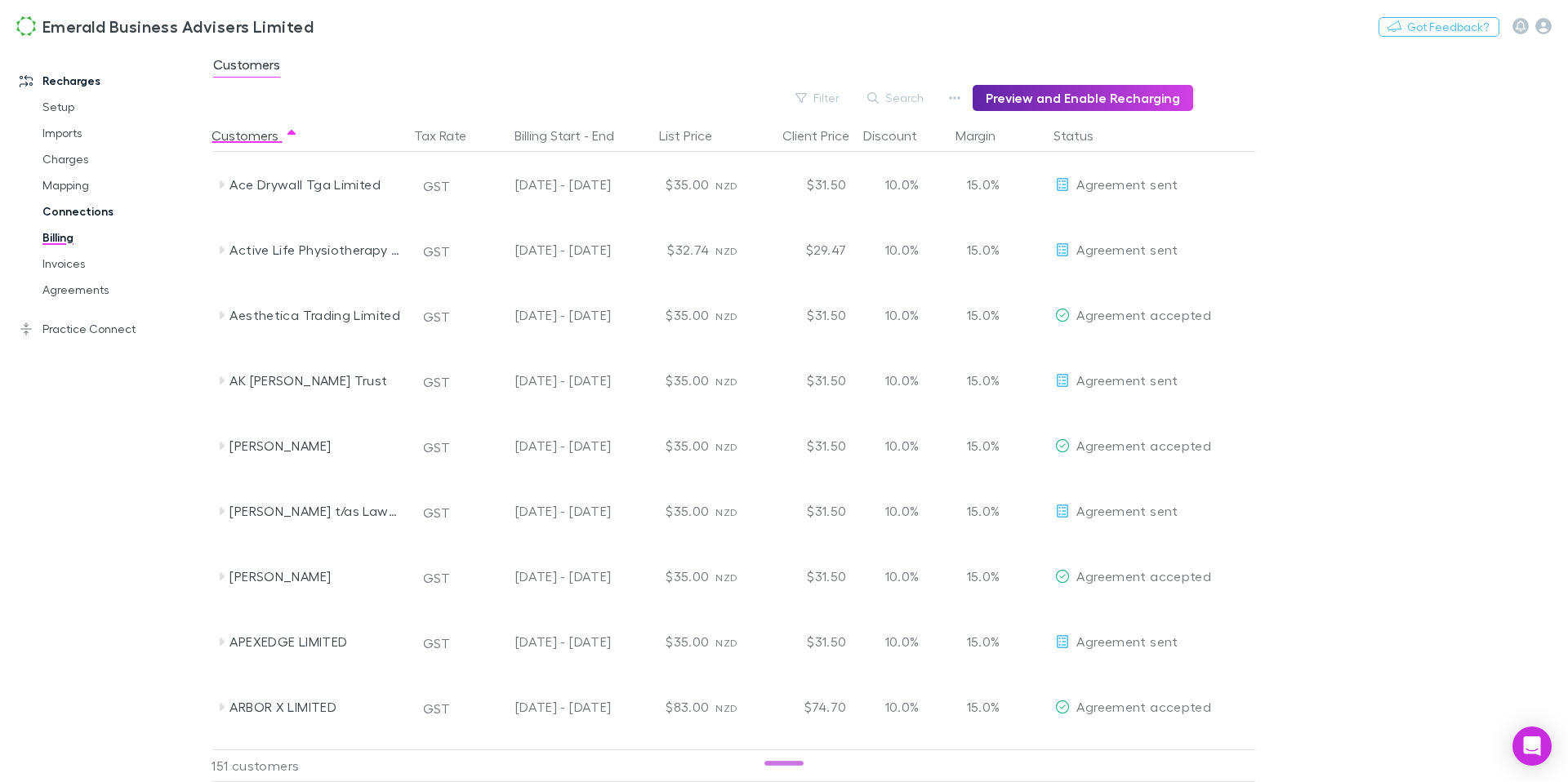
click at [63, 213] on link "Connections" at bounding box center [117, 211] width 182 height 26
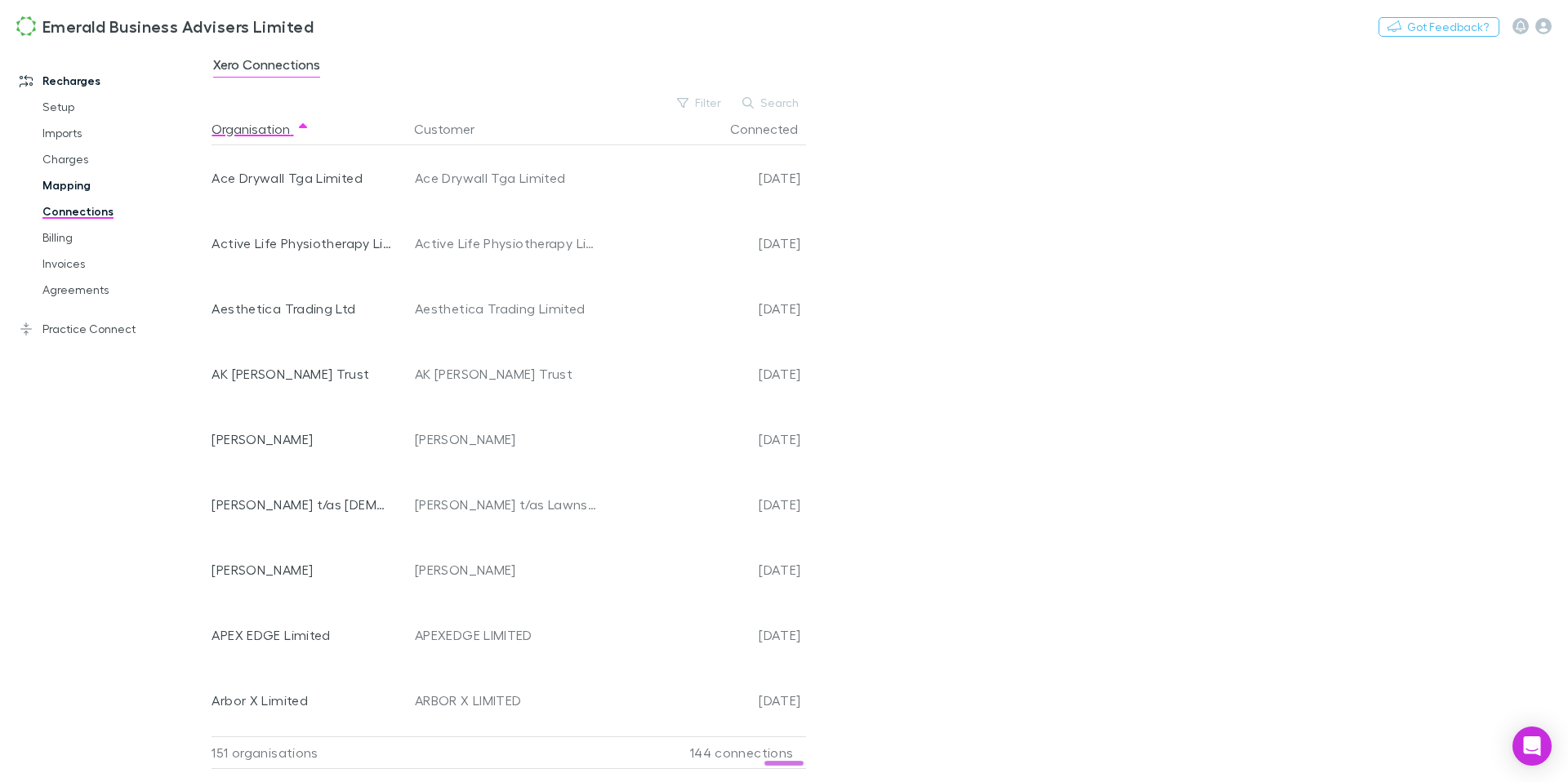
click at [77, 187] on link "Mapping" at bounding box center [117, 185] width 182 height 26
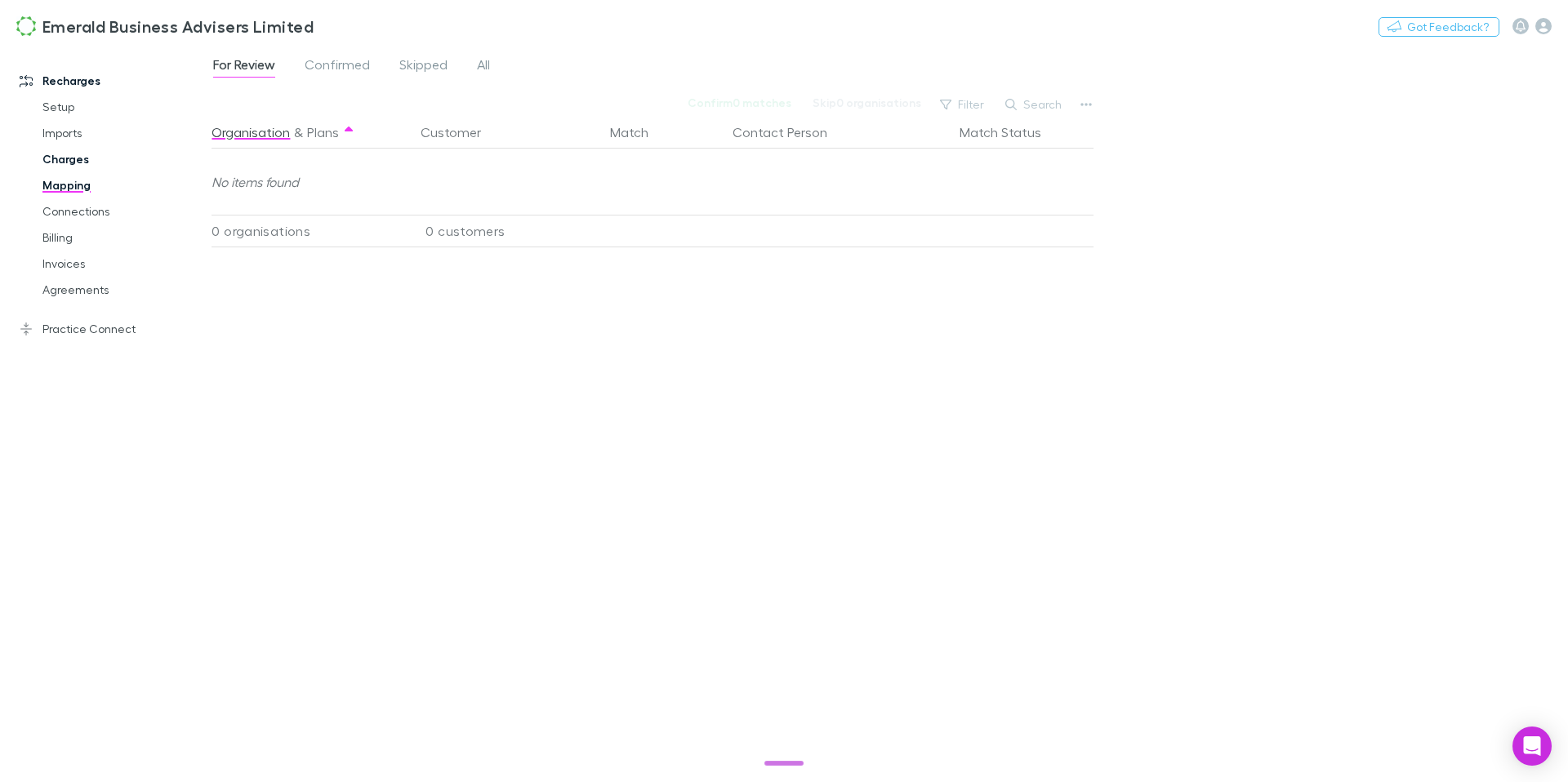
click at [74, 167] on link "Charges" at bounding box center [117, 159] width 182 height 26
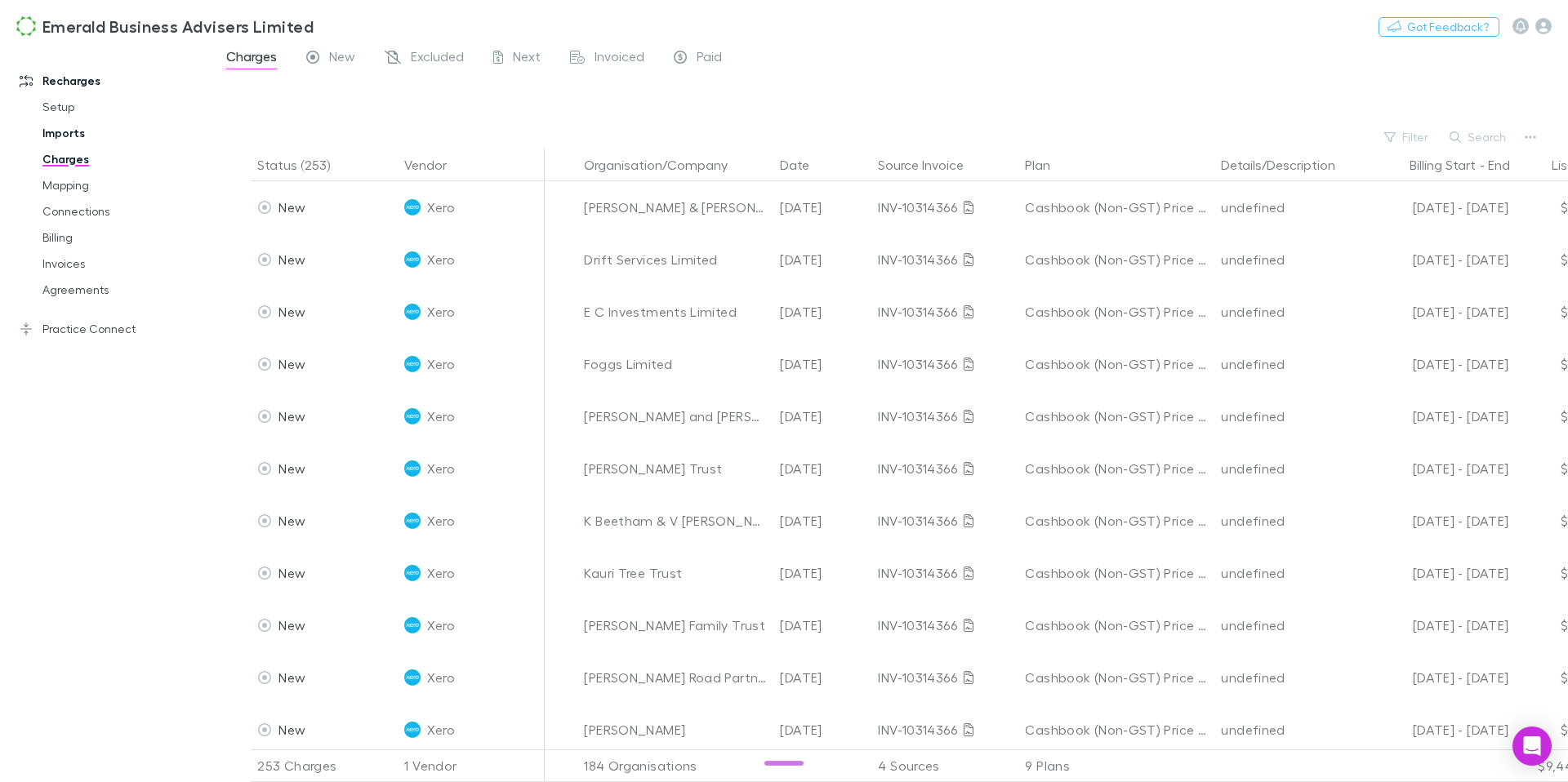
click at [65, 139] on link "Imports" at bounding box center [117, 132] width 182 height 26
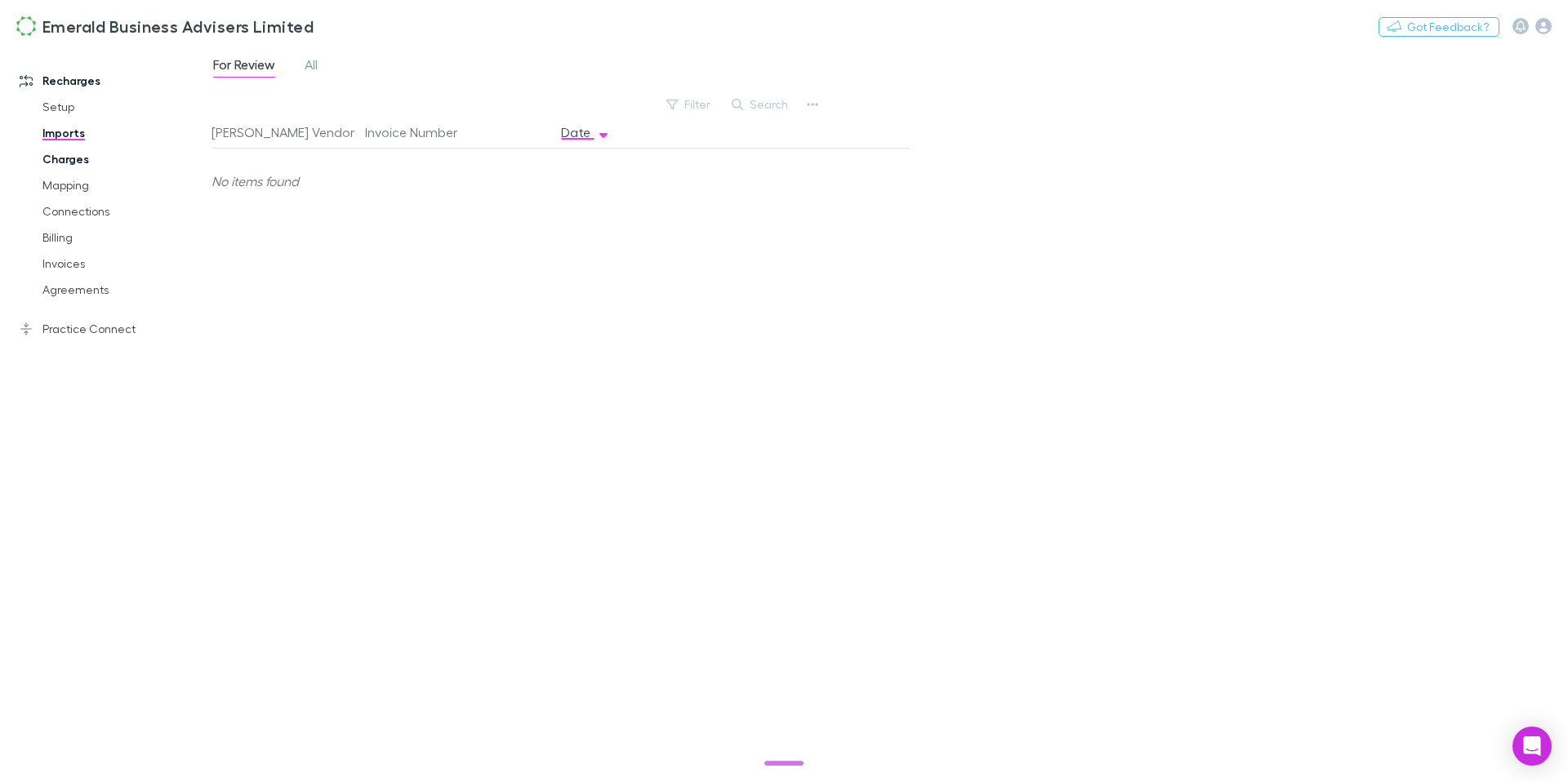
click at [65, 163] on link "Charges" at bounding box center [117, 159] width 182 height 26
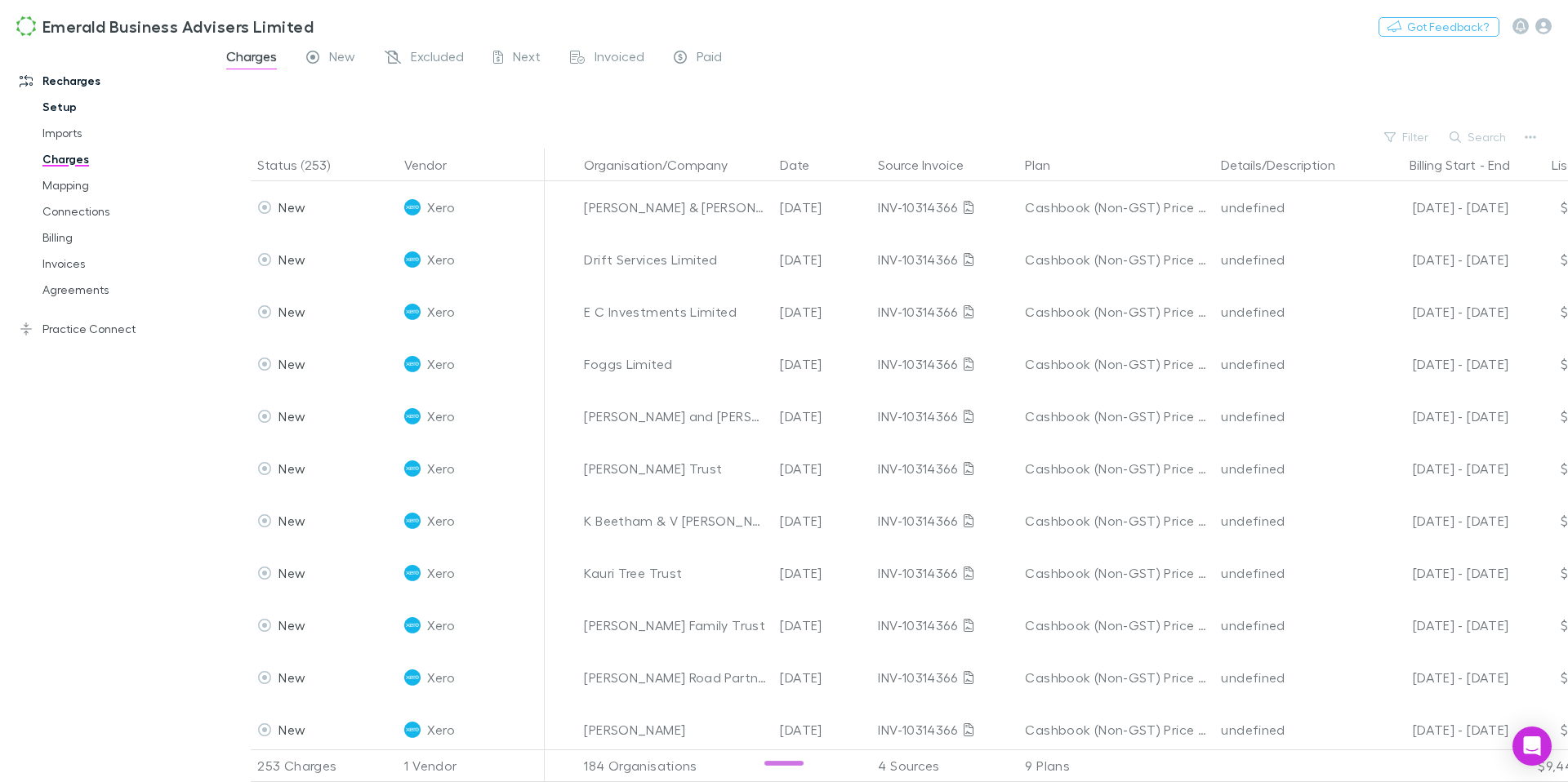
click at [65, 113] on link "Setup" at bounding box center [117, 107] width 182 height 26
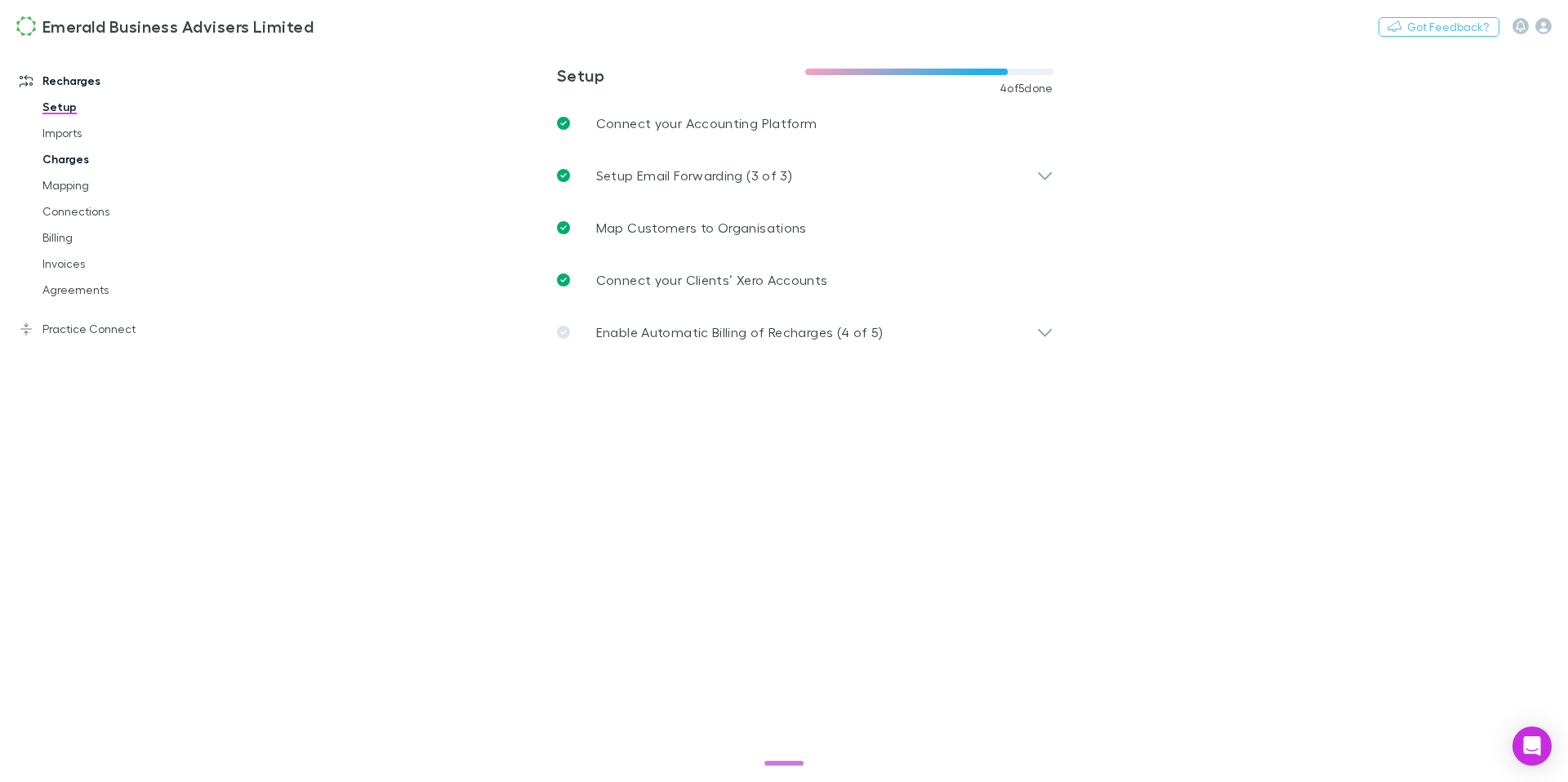
click at [63, 146] on link "Charges" at bounding box center [117, 159] width 182 height 26
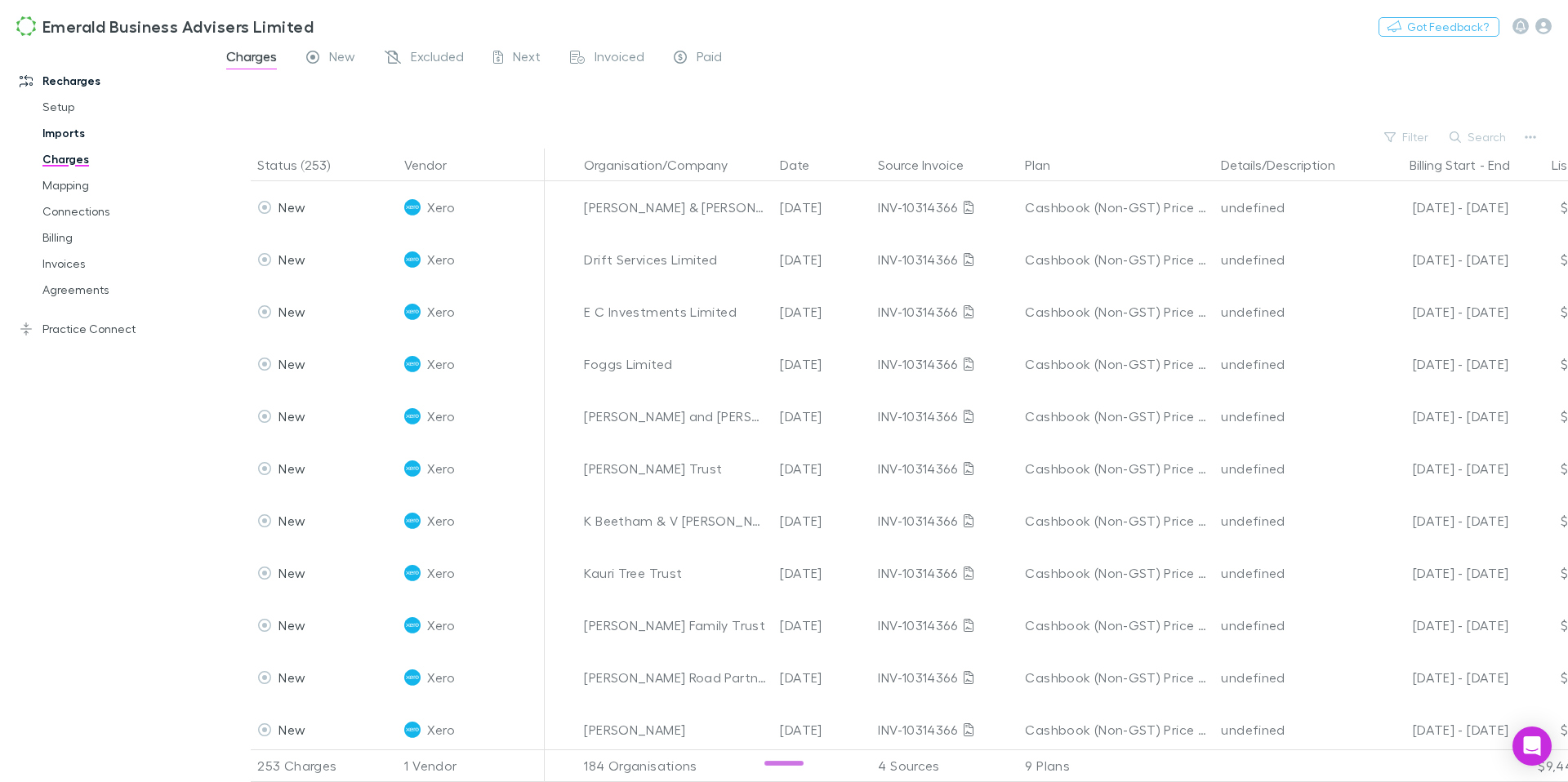
click at [64, 131] on link "Imports" at bounding box center [117, 132] width 182 height 26
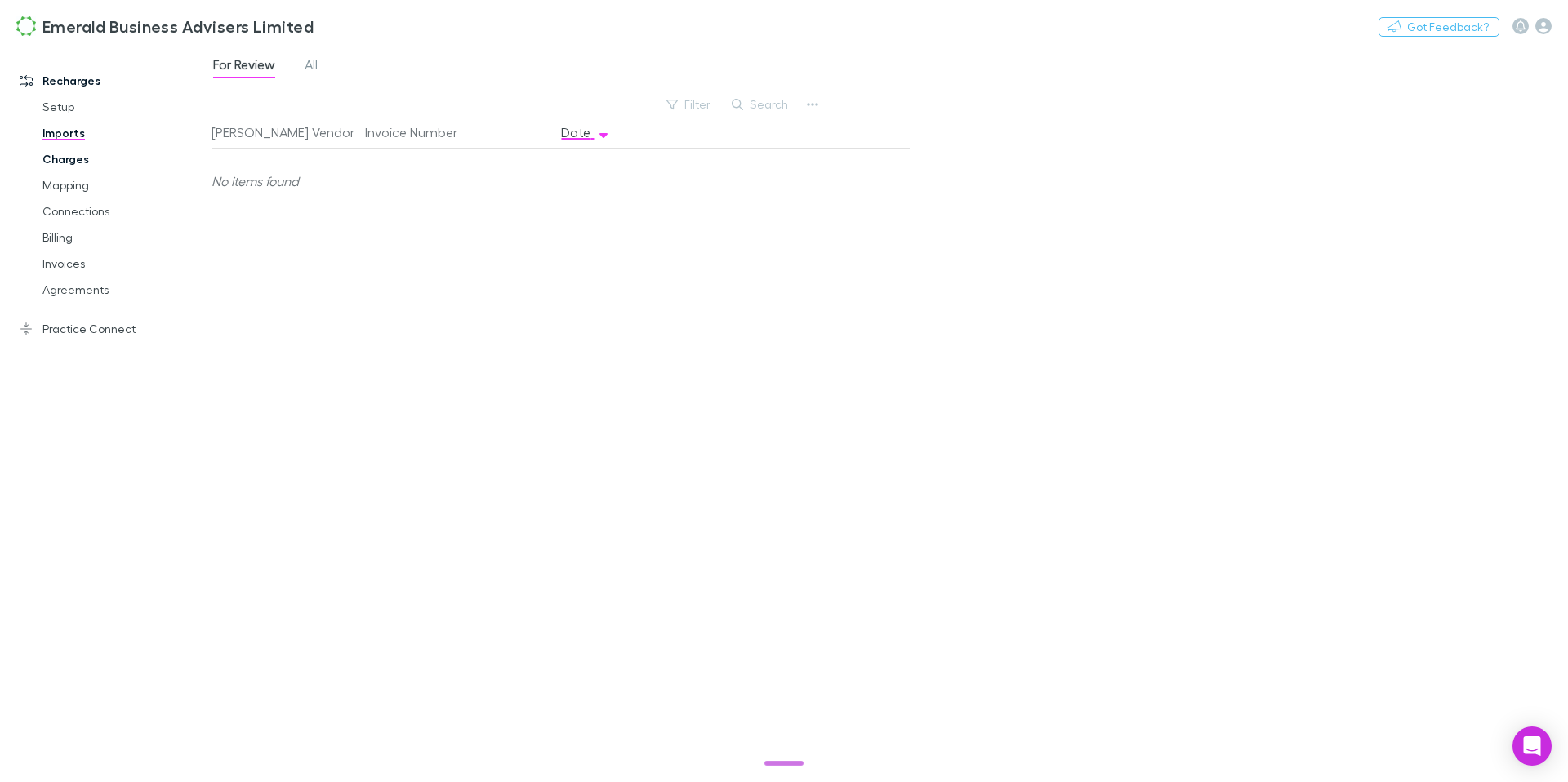
click at [58, 160] on link "Charges" at bounding box center [117, 159] width 182 height 26
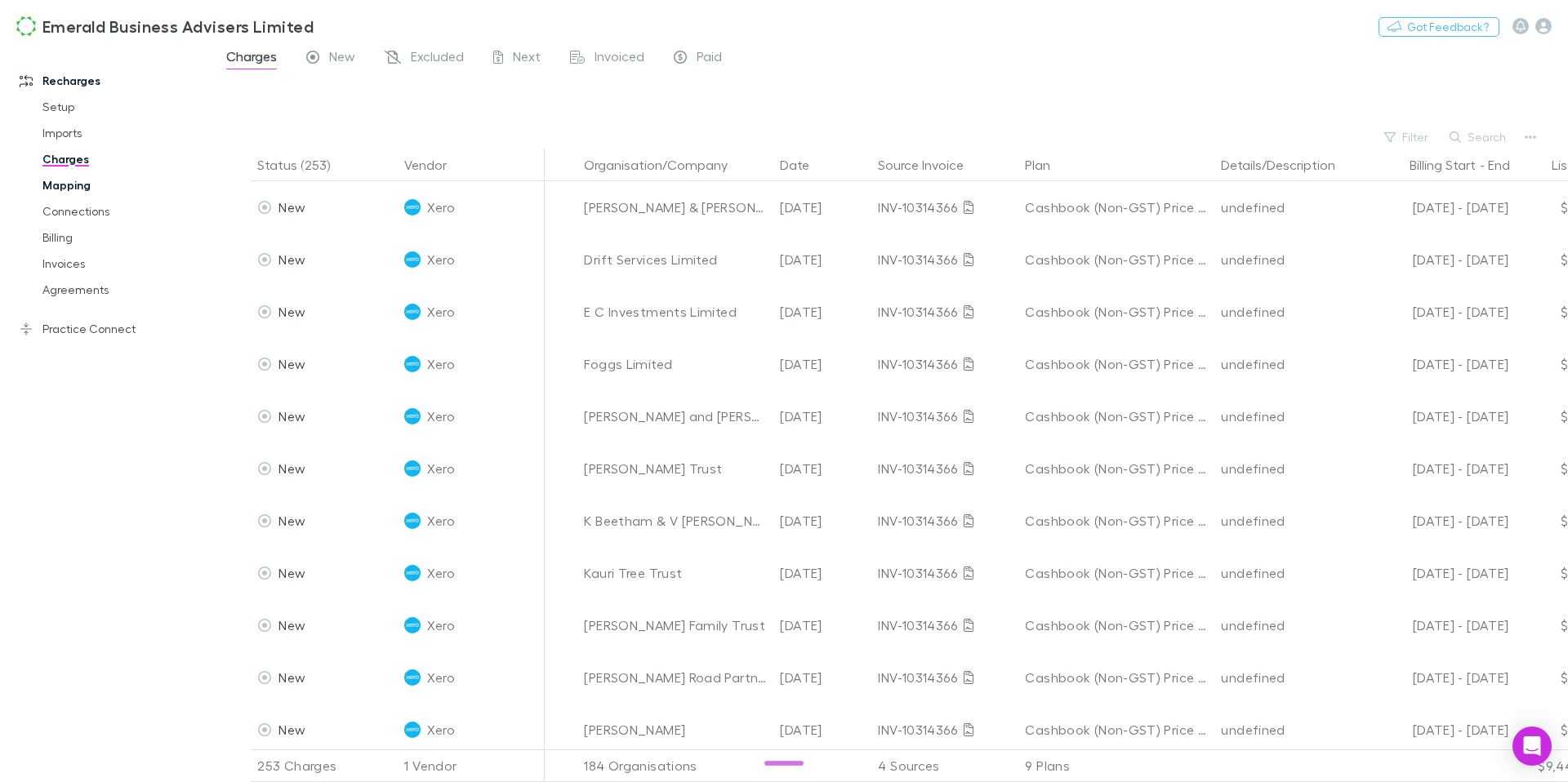
click at [56, 183] on link "Mapping" at bounding box center [117, 185] width 182 height 26
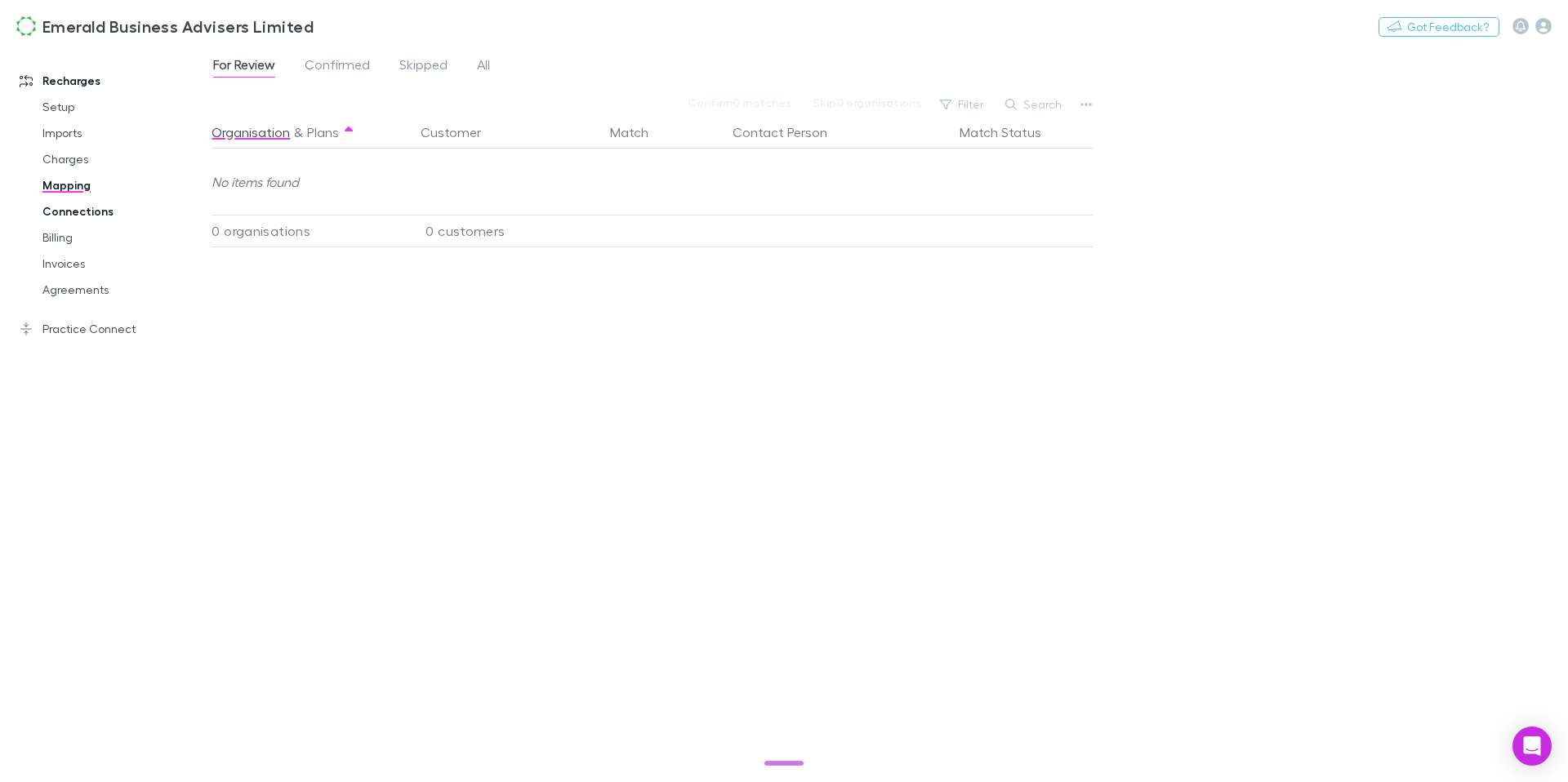
click at [53, 205] on link "Connections" at bounding box center [117, 211] width 182 height 26
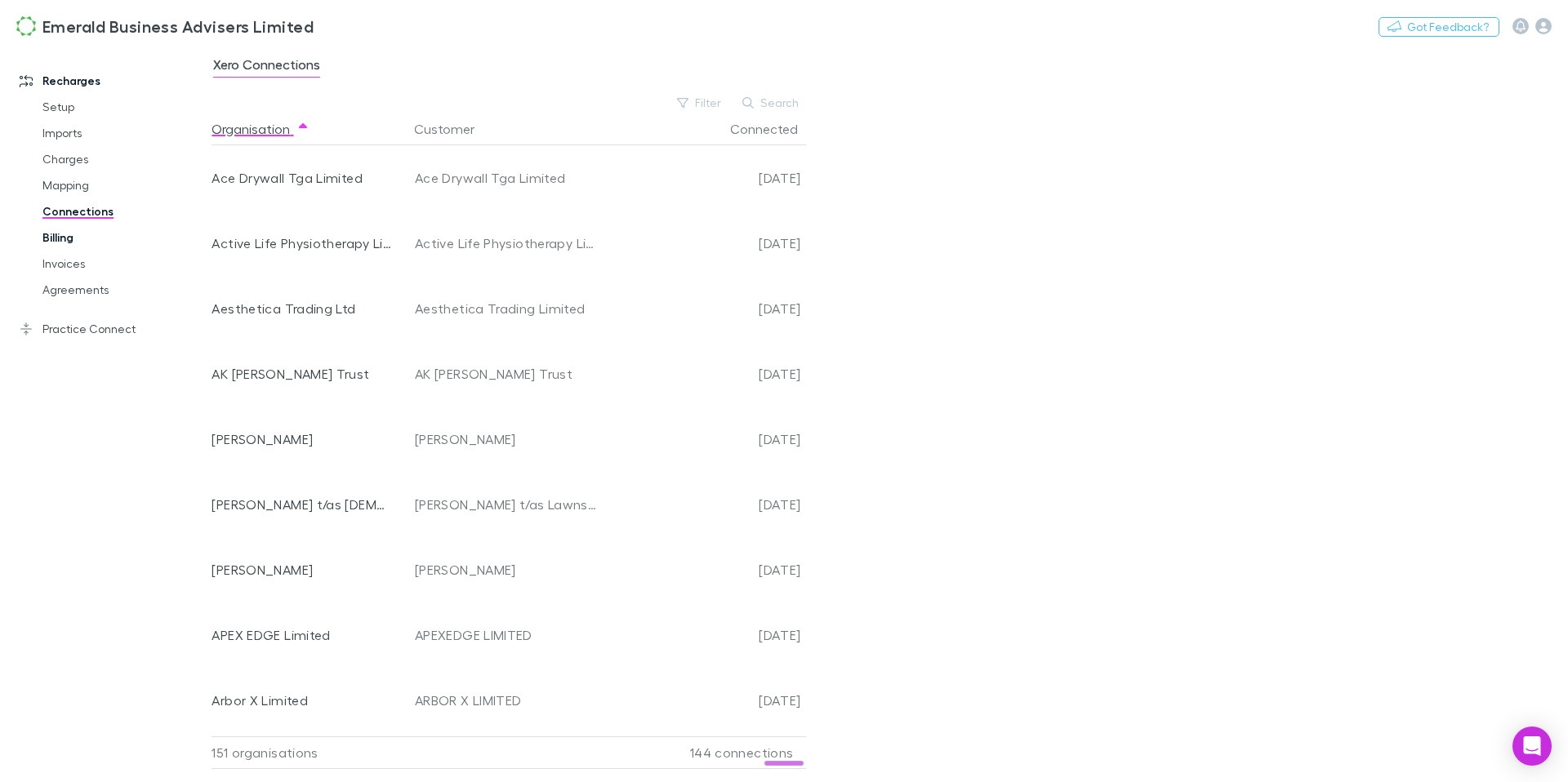
click at [52, 234] on link "Billing" at bounding box center [117, 237] width 182 height 26
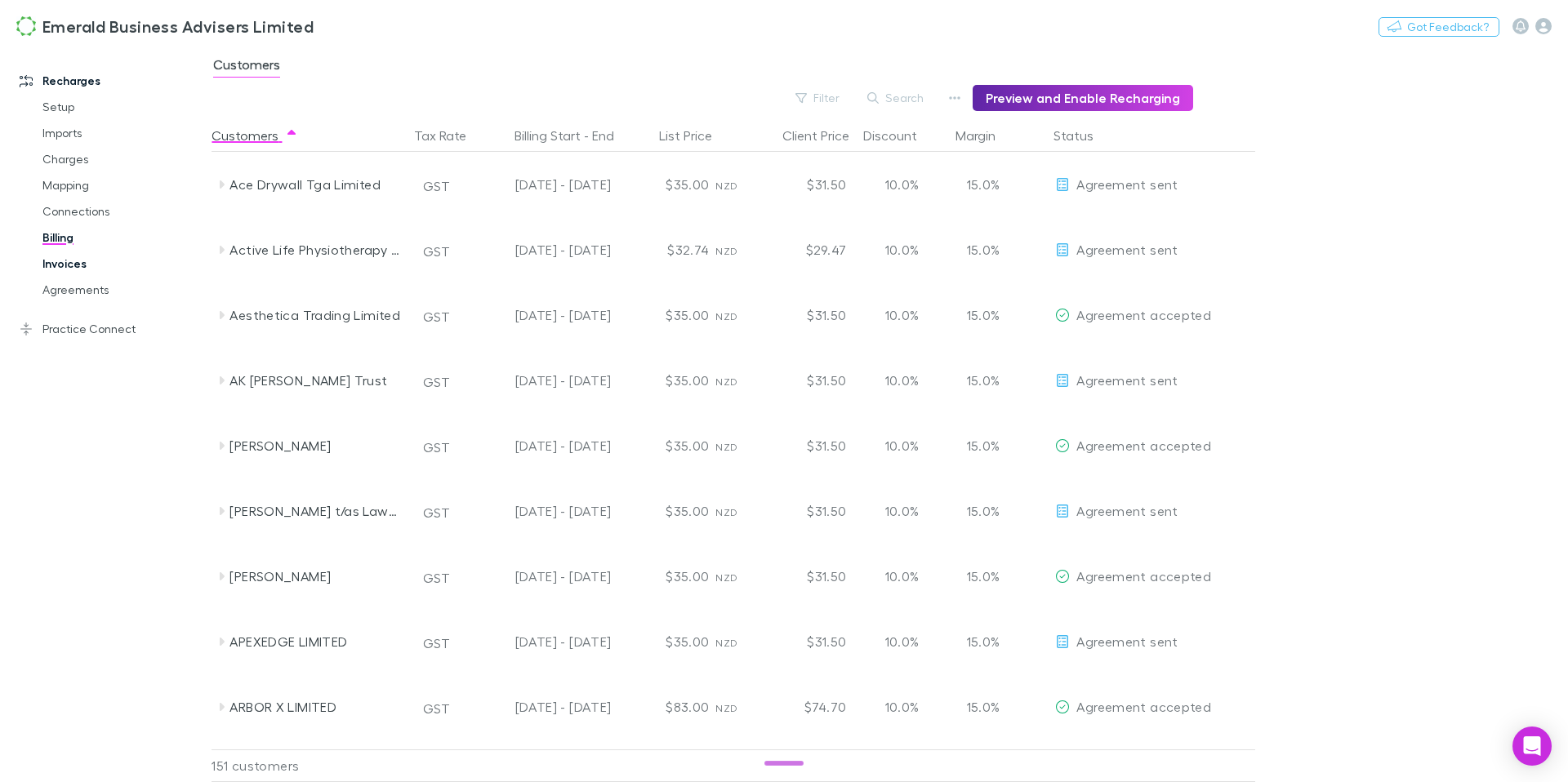
click at [53, 262] on link "Invoices" at bounding box center [117, 264] width 182 height 26
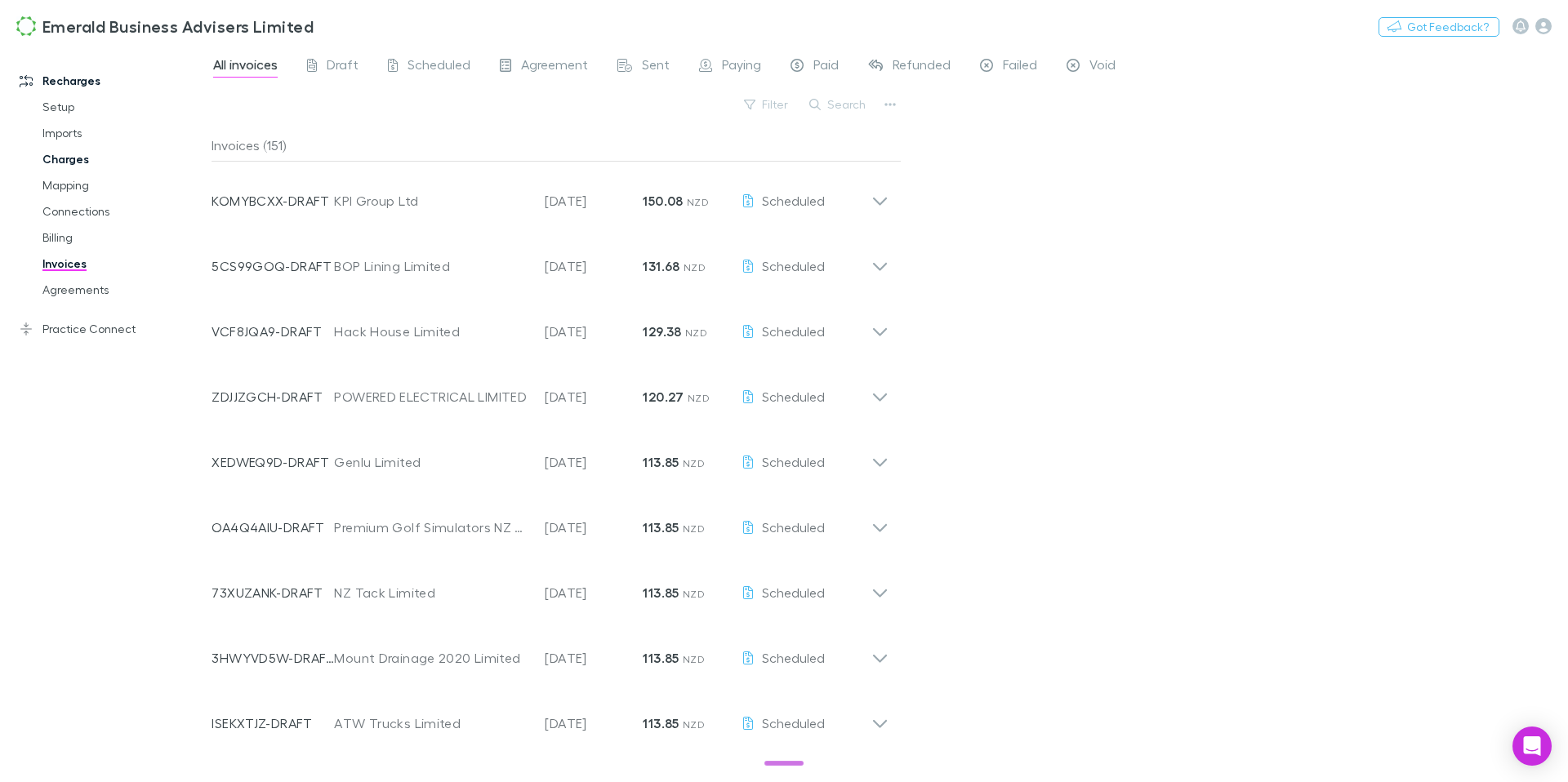
click at [71, 163] on link "Charges" at bounding box center [117, 159] width 182 height 26
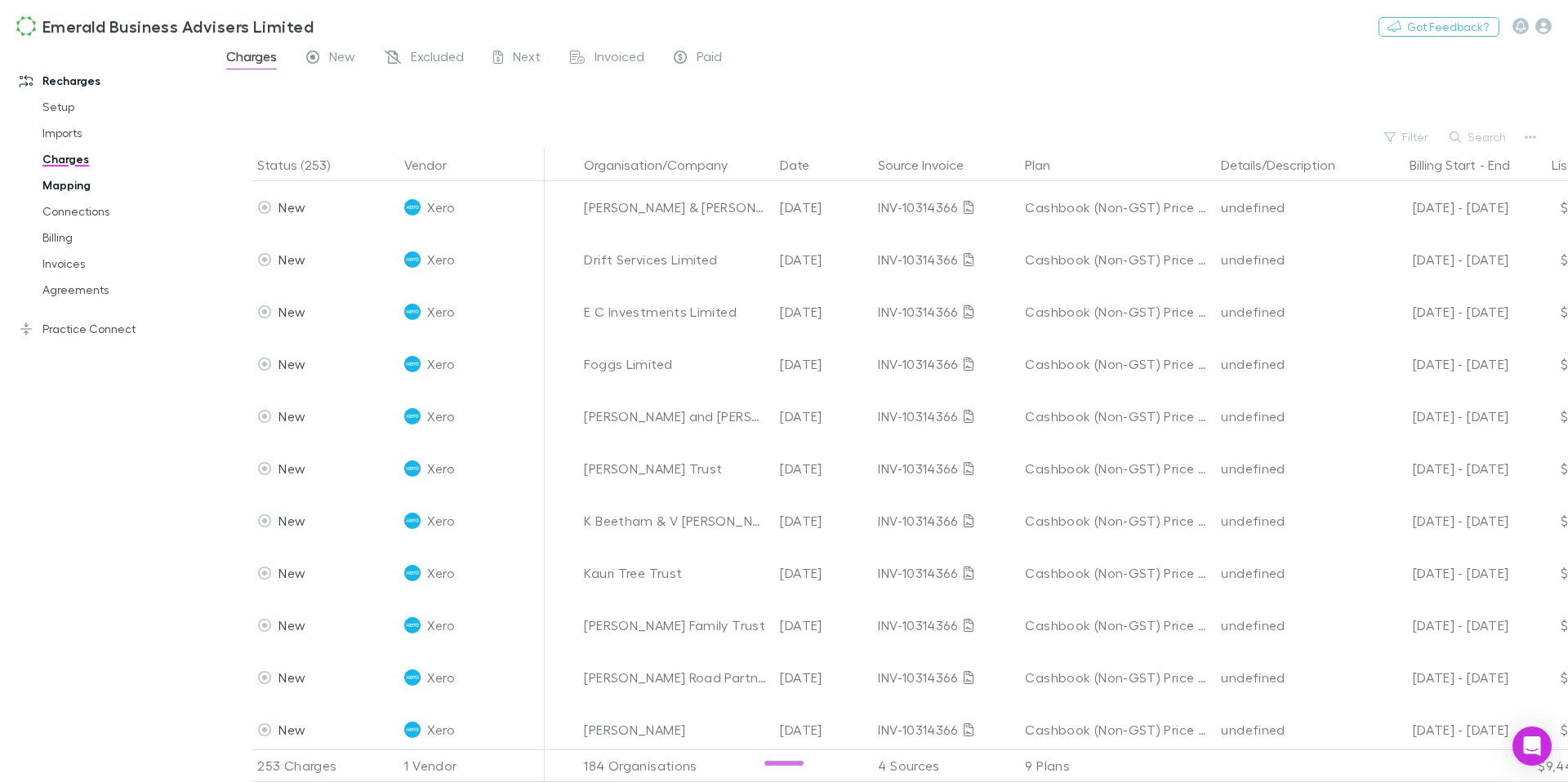
click at [71, 181] on link "Mapping" at bounding box center [117, 185] width 182 height 26
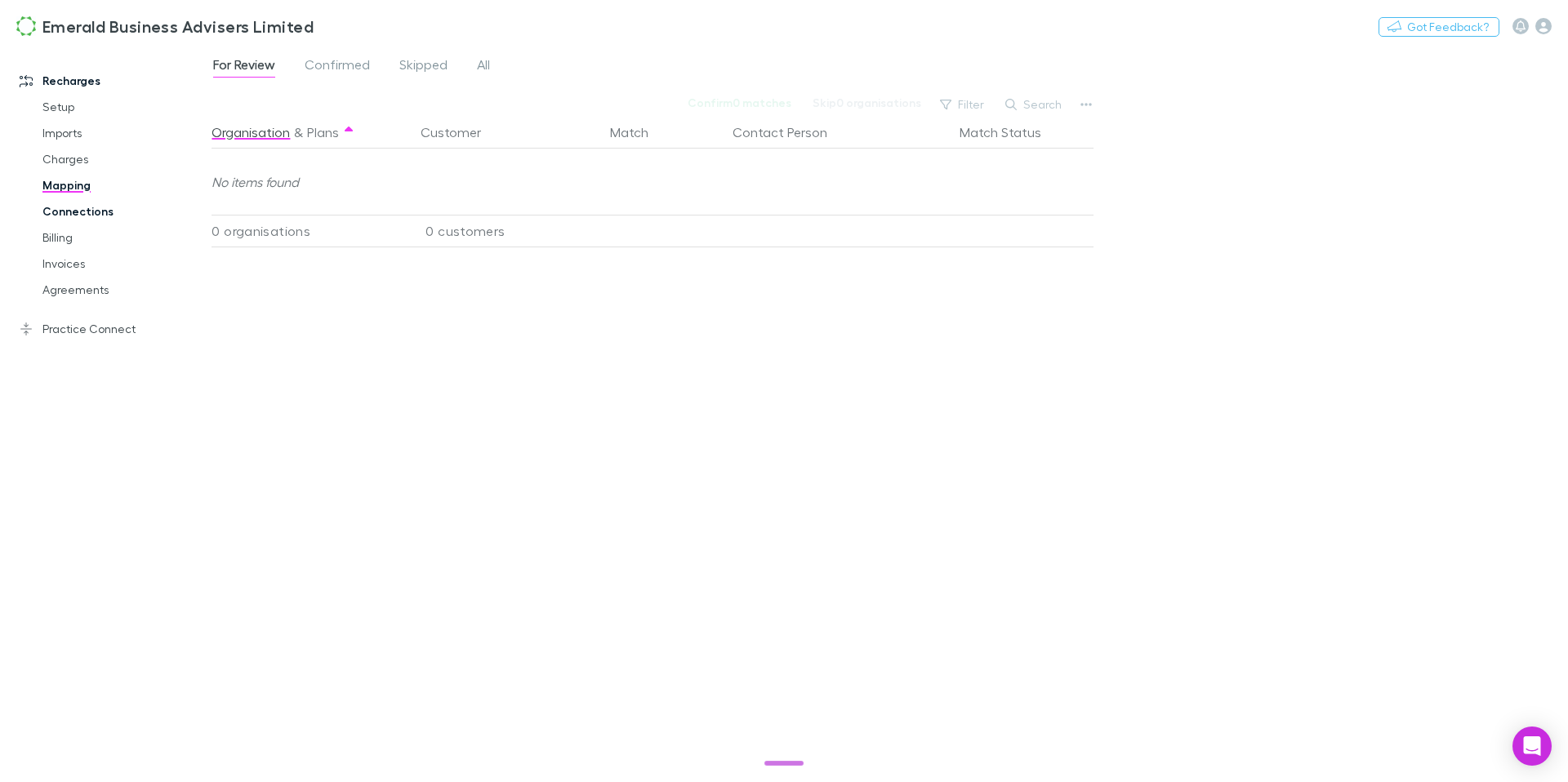
click at [75, 212] on link "Connections" at bounding box center [117, 211] width 182 height 26
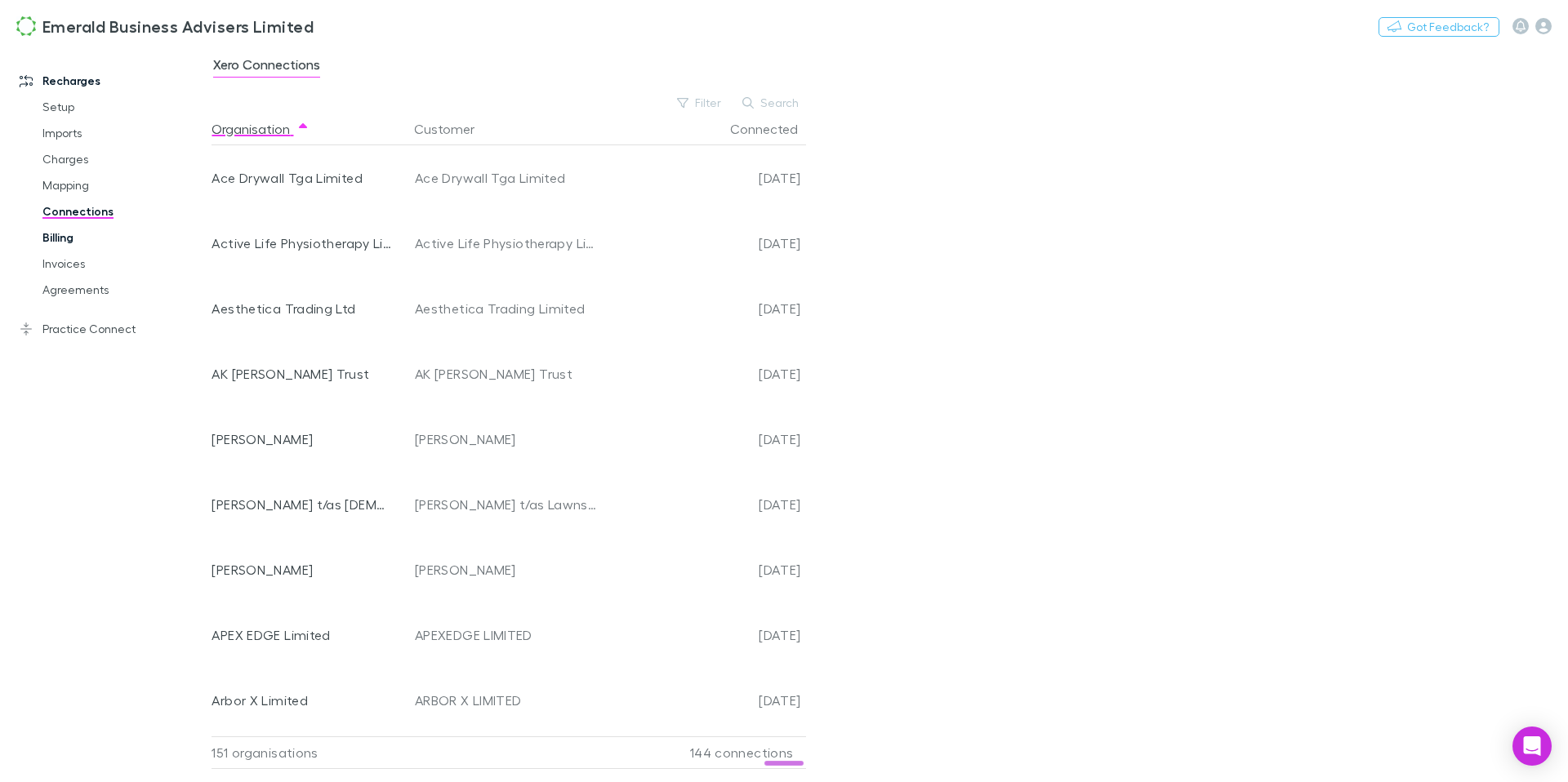
click at [60, 241] on link "Billing" at bounding box center [117, 237] width 182 height 26
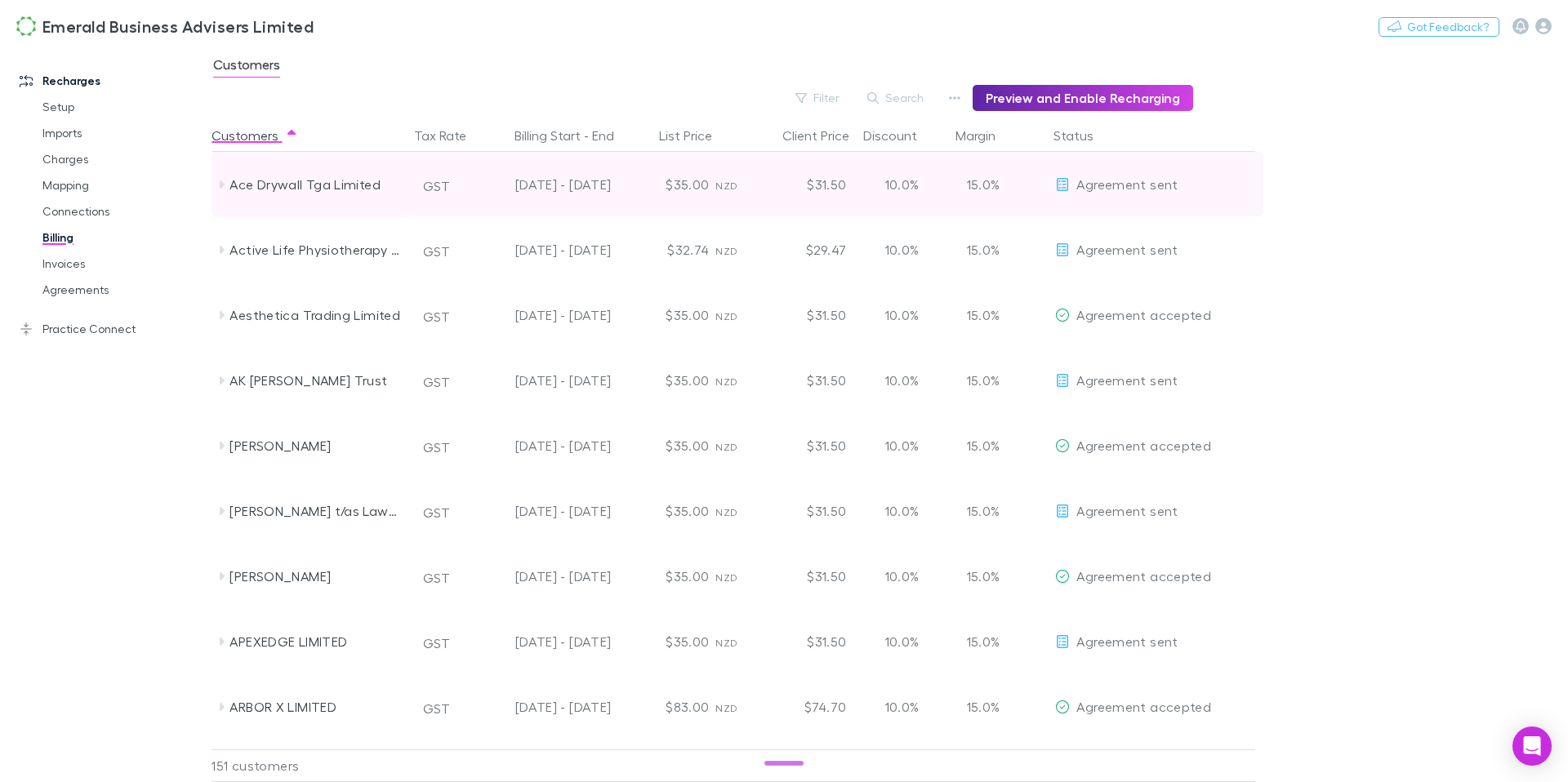
click at [218, 187] on icon at bounding box center [221, 184] width 13 height 13
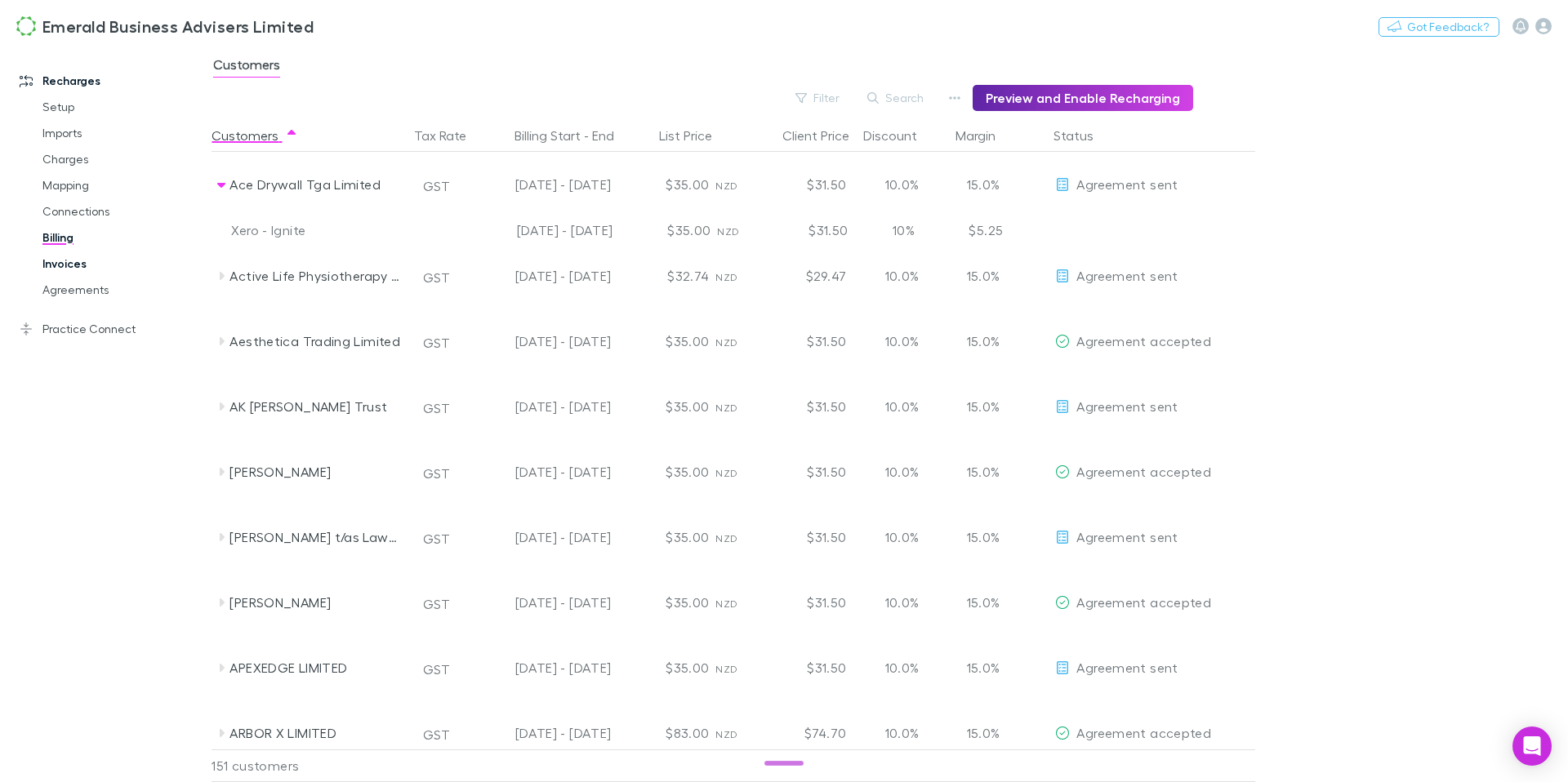
click at [77, 261] on link "Invoices" at bounding box center [117, 264] width 182 height 26
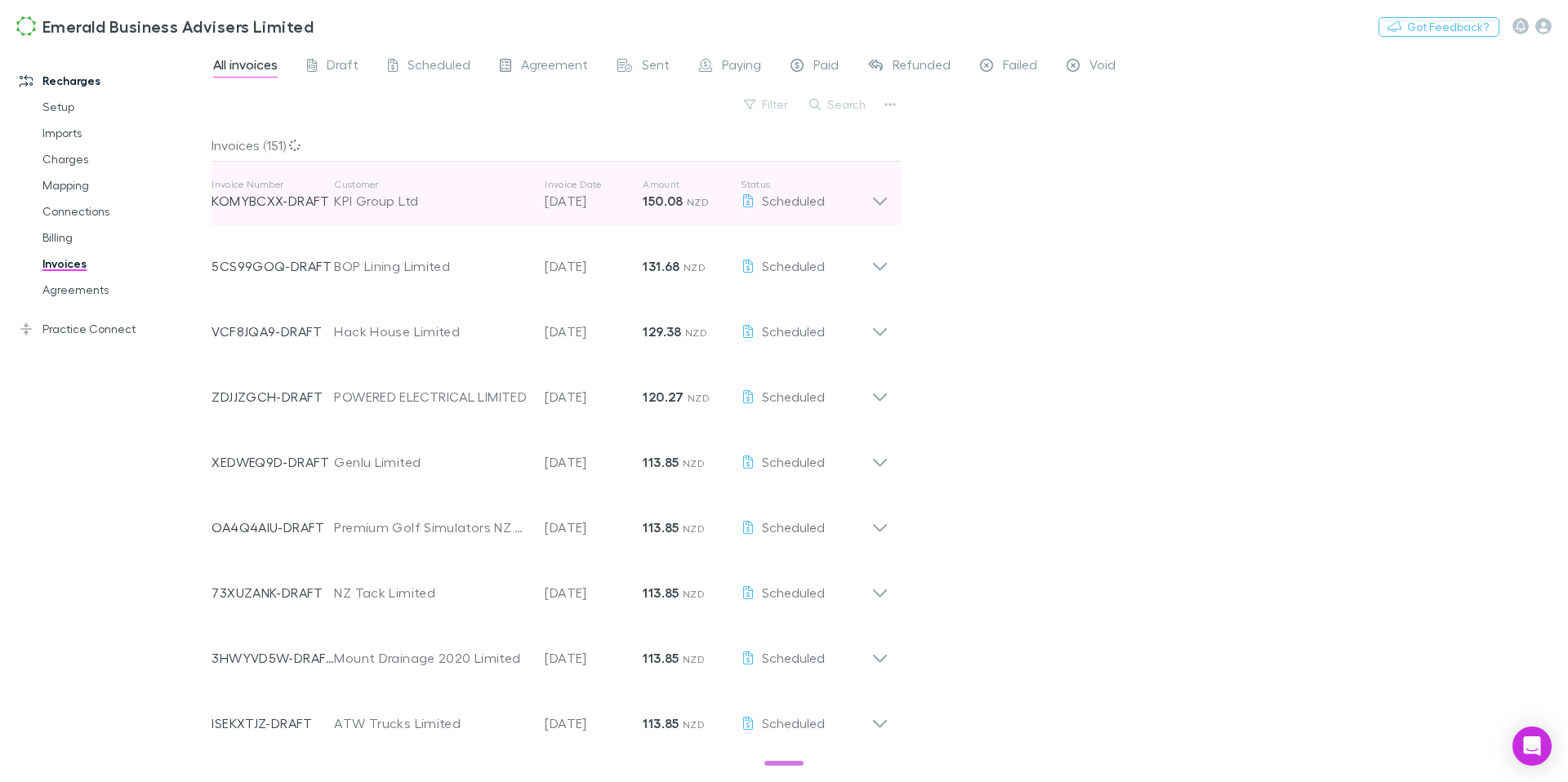
click at [871, 196] on icon at bounding box center [879, 194] width 17 height 33
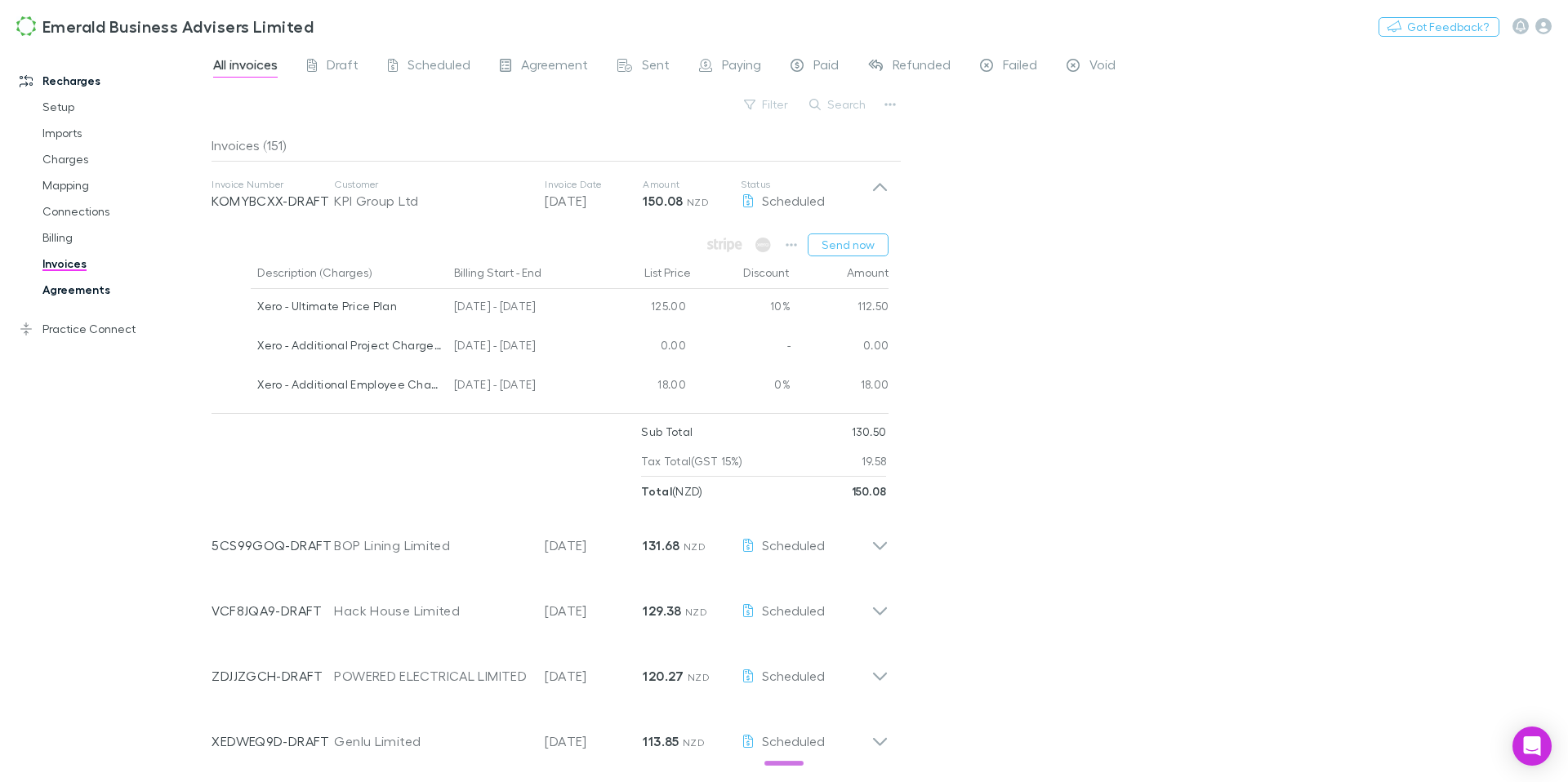
click at [75, 293] on link "Agreements" at bounding box center [117, 289] width 182 height 26
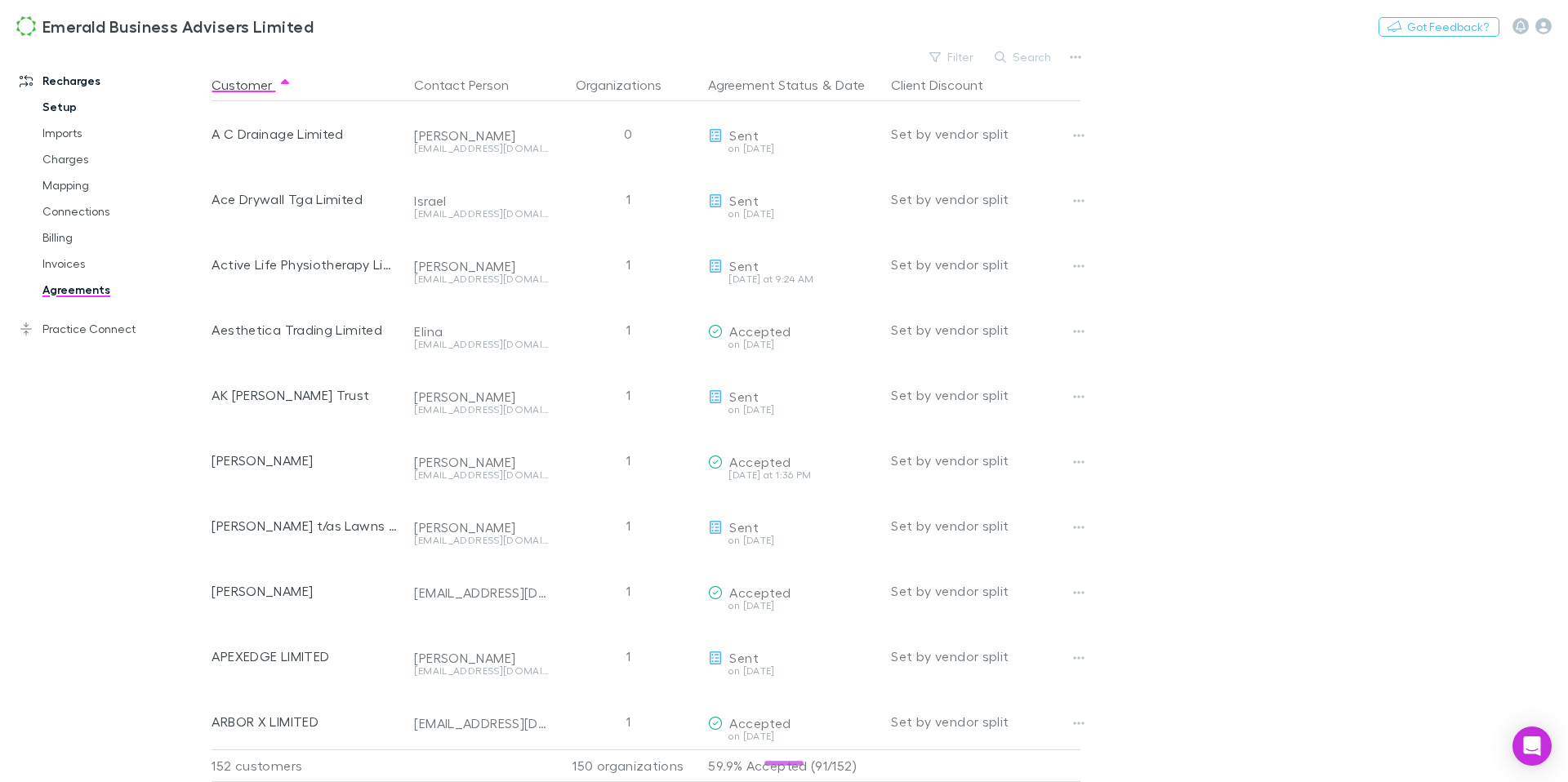
click at [78, 108] on link "Setup" at bounding box center [117, 107] width 182 height 26
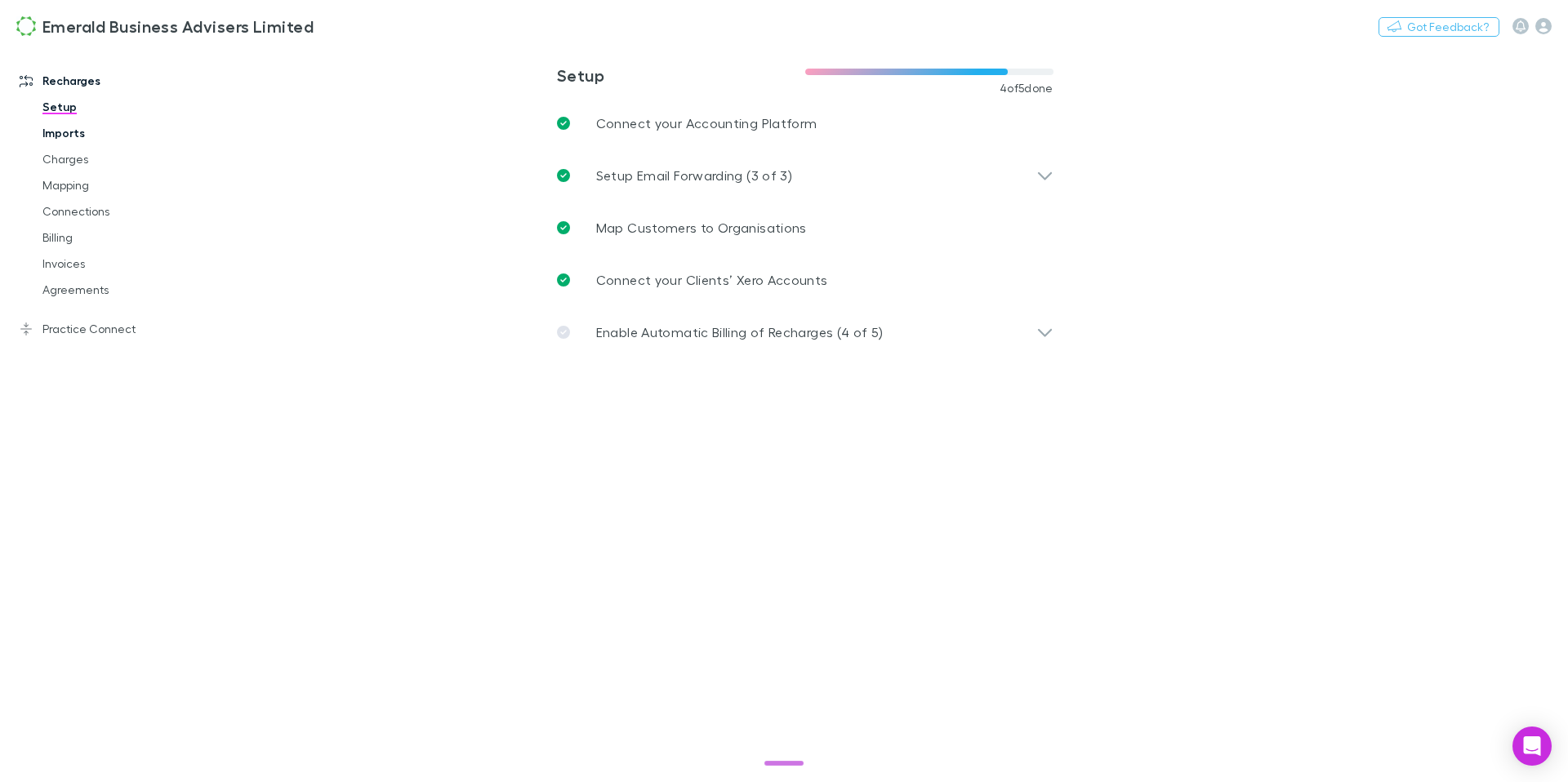
click at [75, 125] on link "Imports" at bounding box center [117, 132] width 182 height 26
